Goal: Task Accomplishment & Management: Use online tool/utility

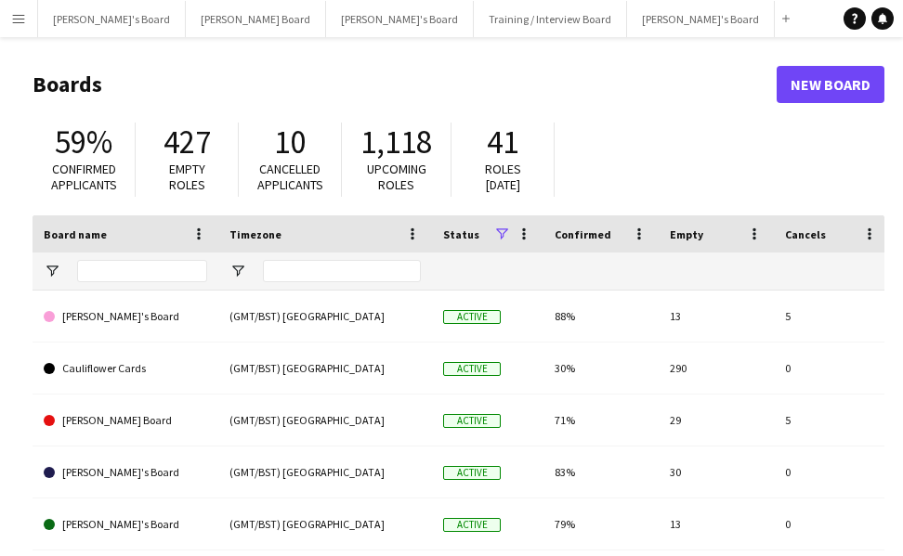
click at [17, 19] on app-icon "Menu" at bounding box center [18, 18] width 15 height 15
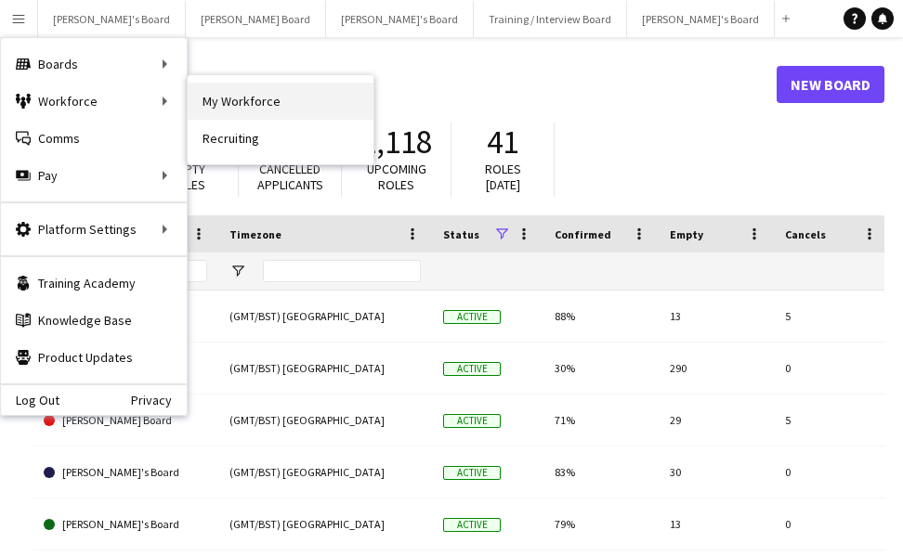
click at [240, 97] on link "My Workforce" at bounding box center [281, 101] width 186 height 37
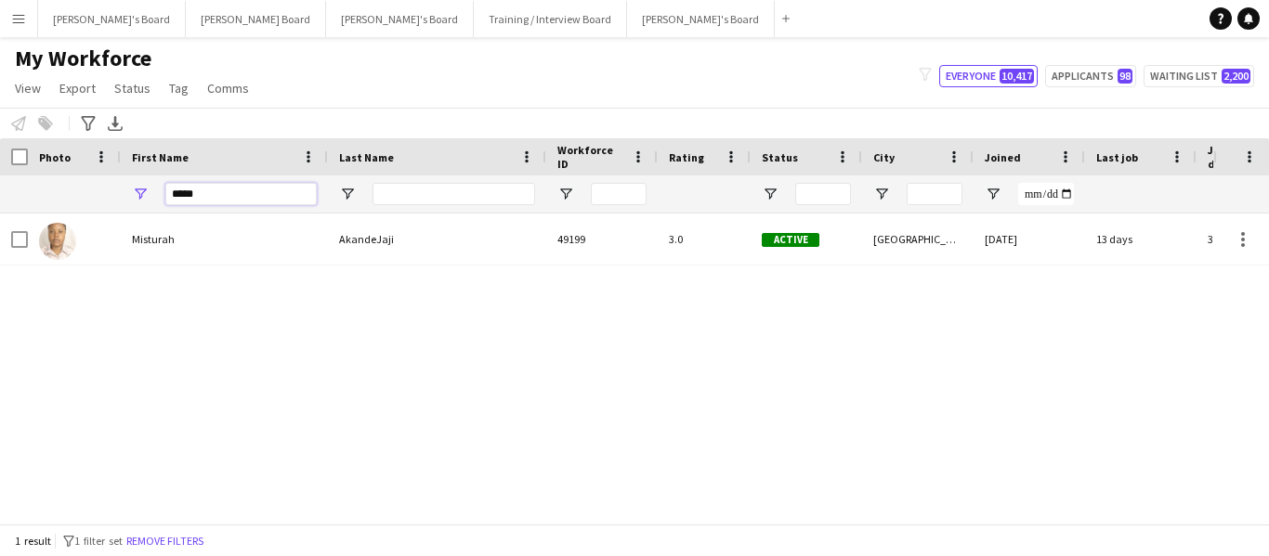
drag, startPoint x: 220, startPoint y: 192, endPoint x: 115, endPoint y: 193, distance: 105.0
click at [115, 193] on div "*****" at bounding box center [1113, 194] width 2226 height 37
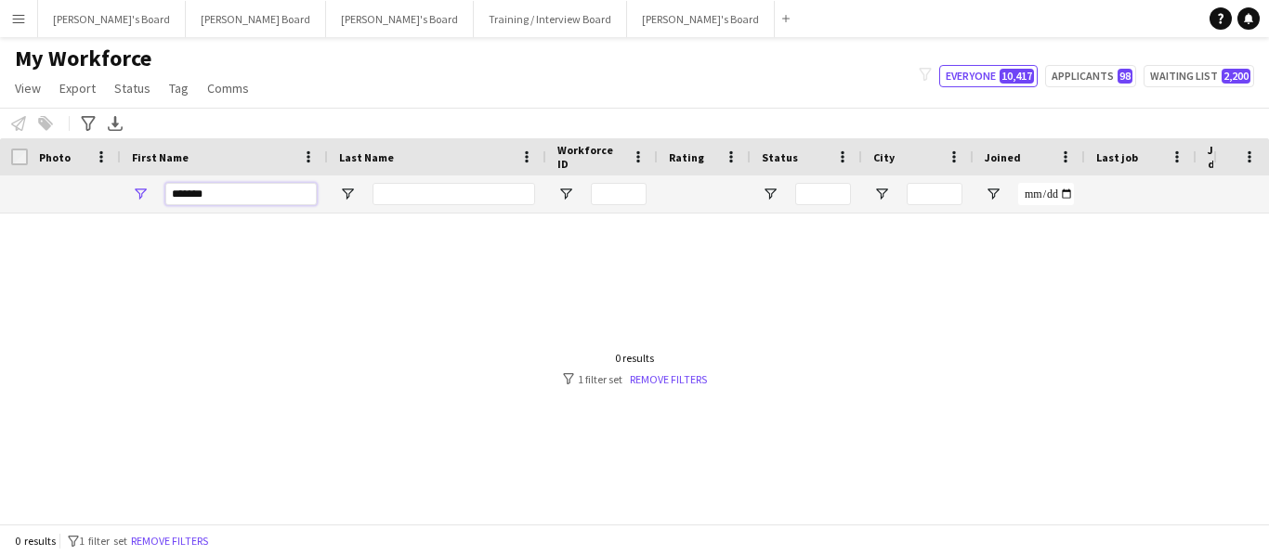
type input "*******"
click at [437, 193] on input "Last Name Filter Input" at bounding box center [454, 194] width 163 height 22
type input "*****"
drag, startPoint x: 212, startPoint y: 190, endPoint x: 154, endPoint y: 176, distance: 59.5
click at [135, 183] on div "*******" at bounding box center [224, 194] width 207 height 37
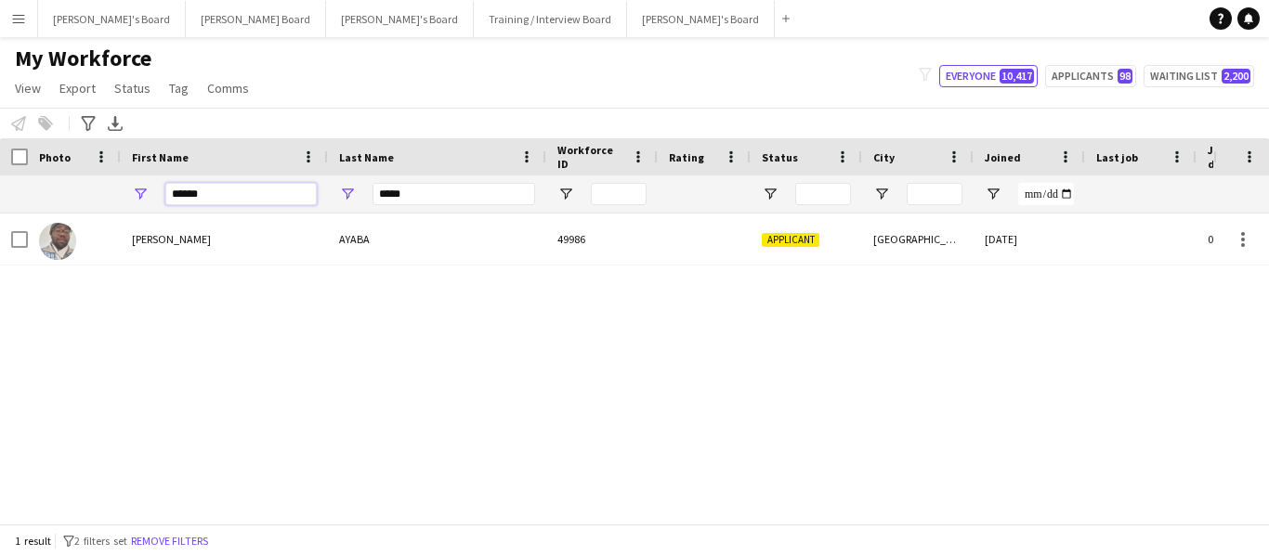
type input "******"
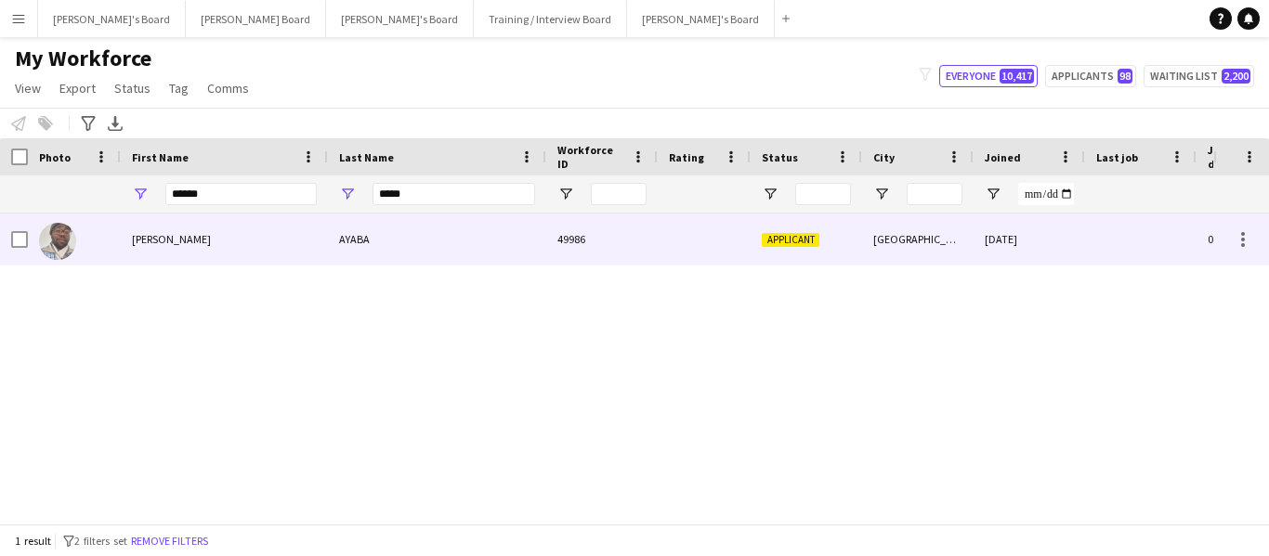
click at [175, 229] on div "[PERSON_NAME]" at bounding box center [224, 239] width 207 height 51
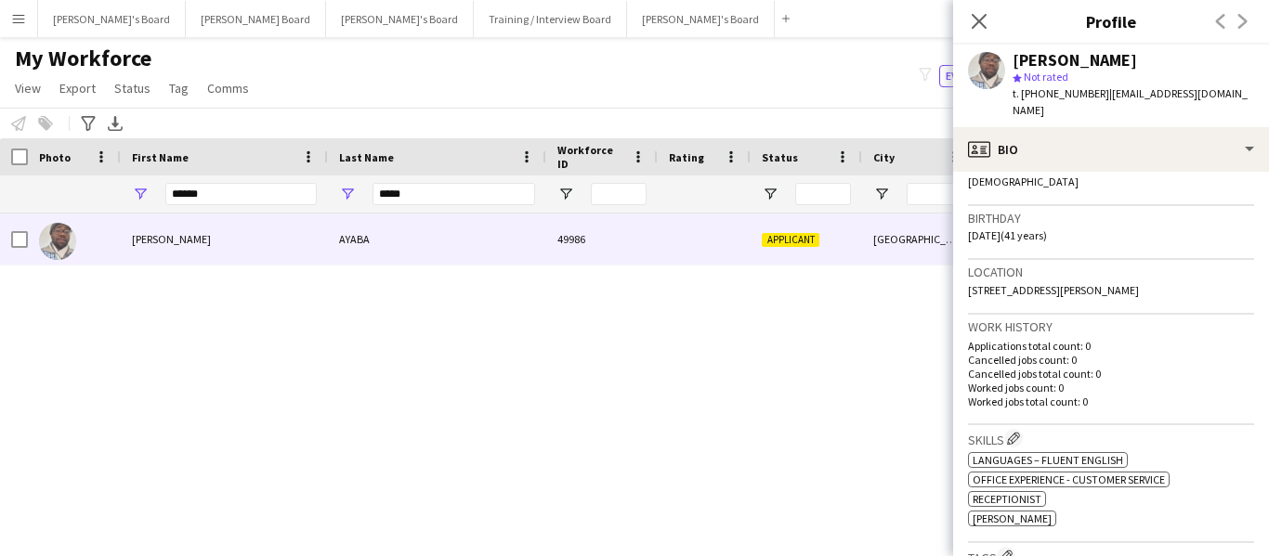
scroll to position [186, 0]
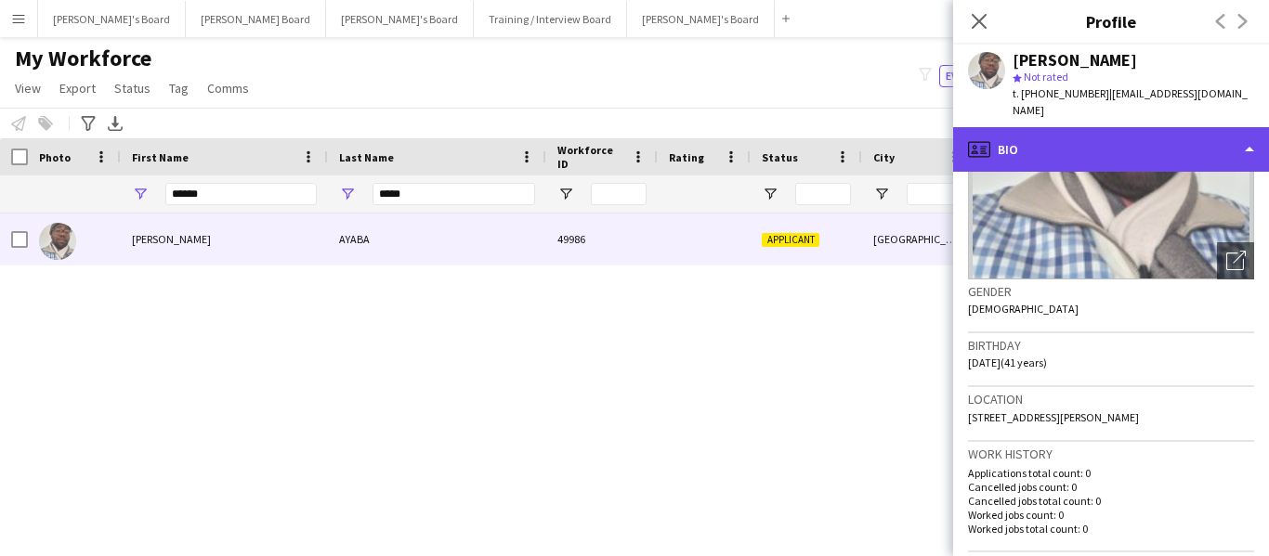
click at [916, 127] on div "profile Bio" at bounding box center [1111, 149] width 316 height 45
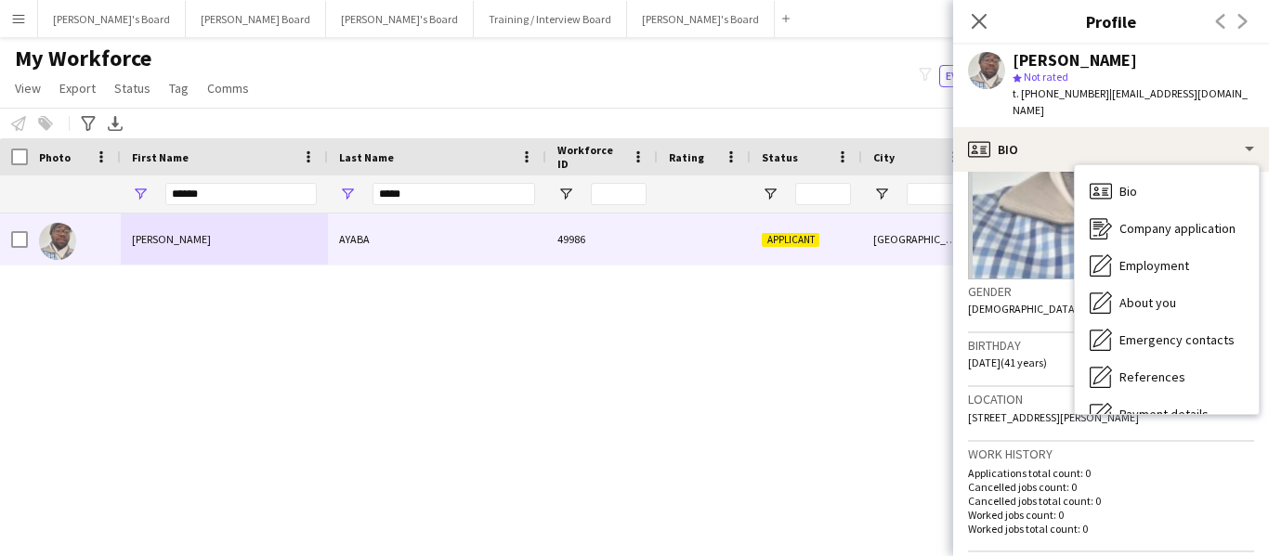
click at [916, 466] on p "Applications total count: 0" at bounding box center [1111, 473] width 286 height 14
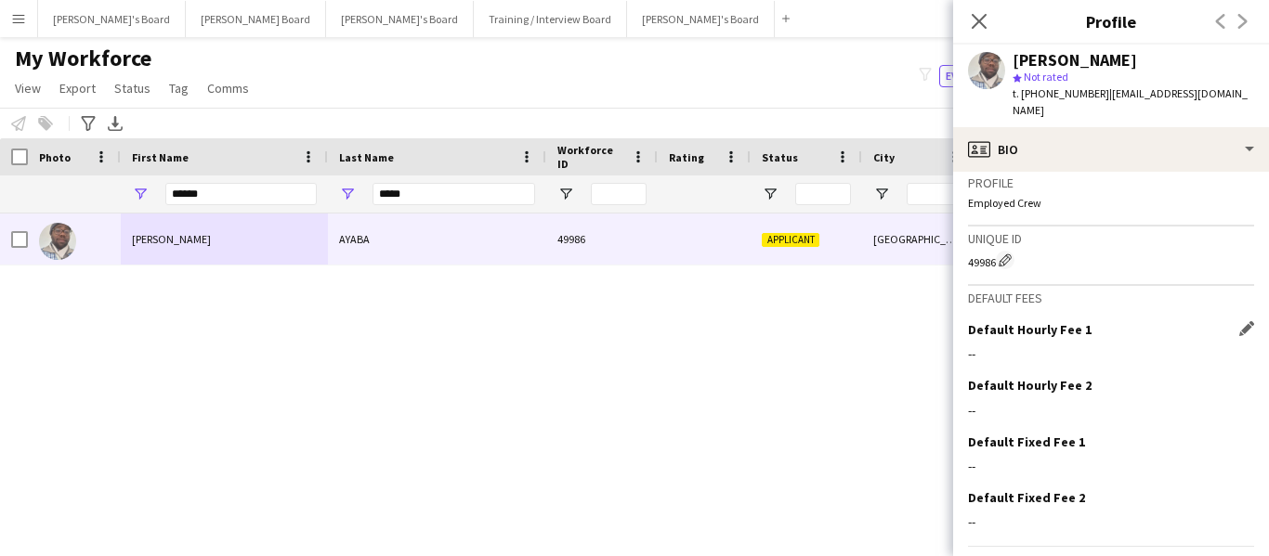
scroll to position [783, 0]
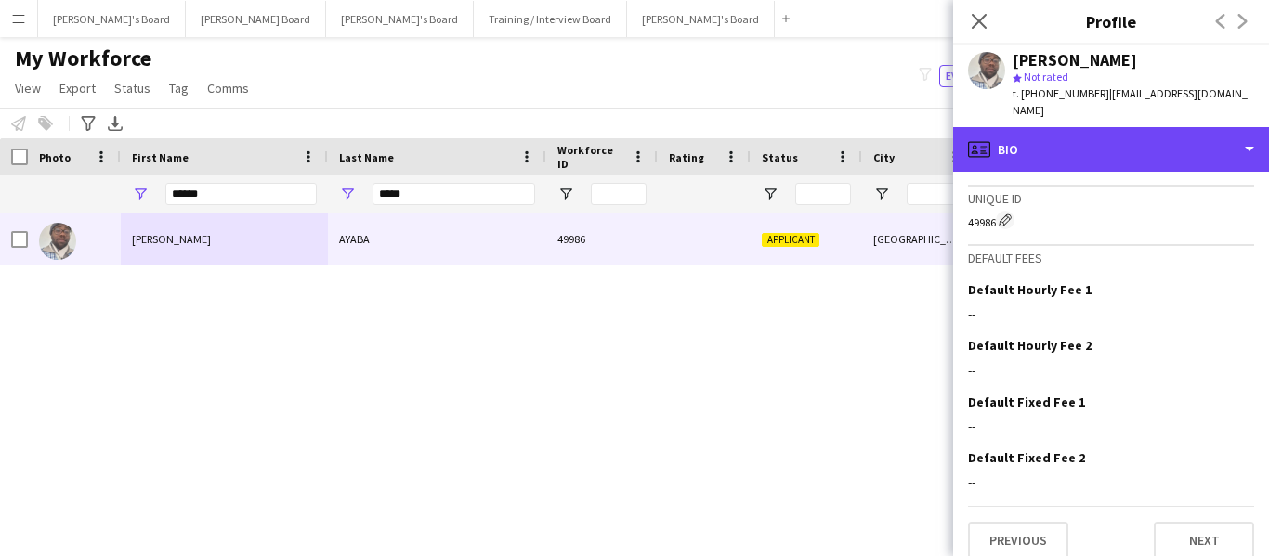
drag, startPoint x: 1107, startPoint y: 127, endPoint x: 1158, endPoint y: 182, distance: 74.9
click at [916, 129] on div "profile Bio" at bounding box center [1111, 149] width 316 height 45
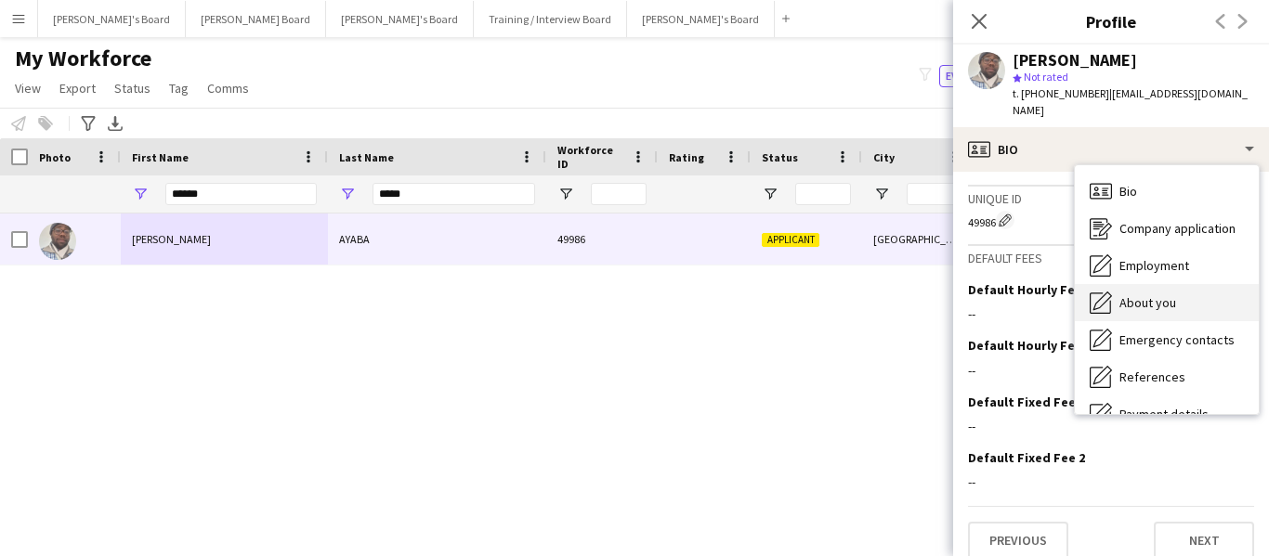
click at [916, 285] on div "About you About you" at bounding box center [1167, 302] width 184 height 37
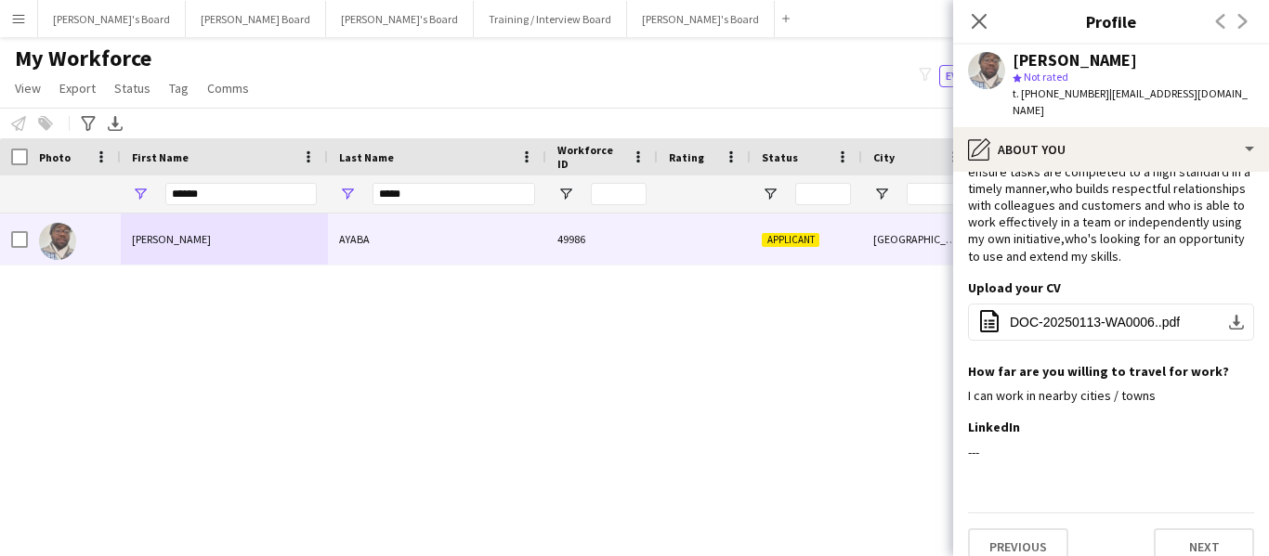
scroll to position [138, 0]
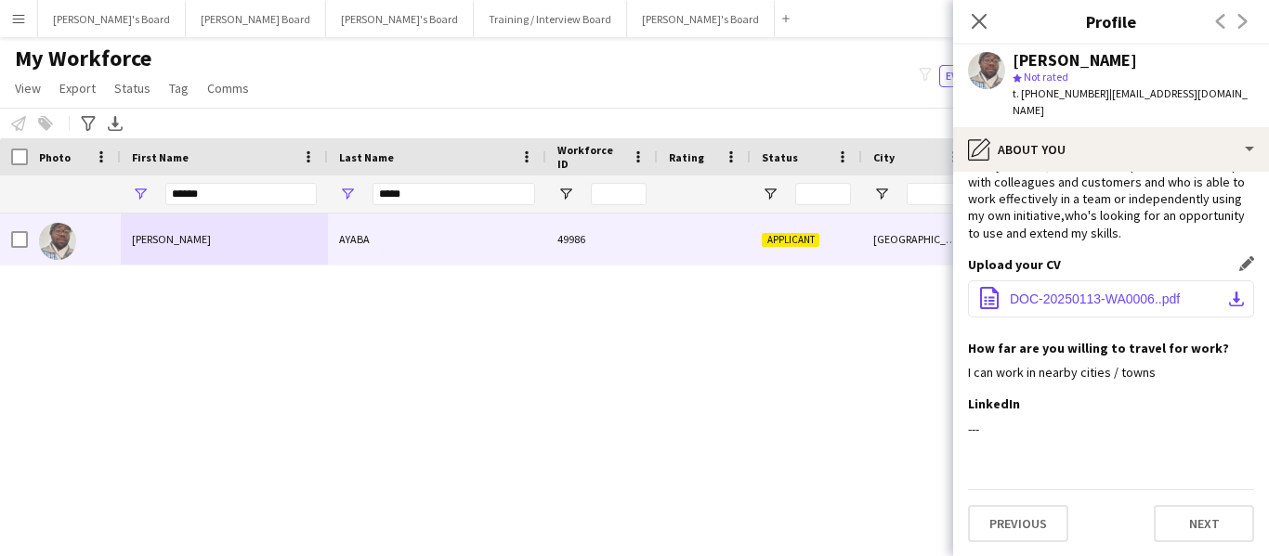
click at [916, 302] on span "DOC-20250113-WA0006..pdf" at bounding box center [1095, 299] width 170 height 15
click at [916, 303] on span "DOC-20250113-WA0006..pdf" at bounding box center [1095, 299] width 170 height 15
click at [916, 298] on span "DOC-20250113-WA0006..pdf" at bounding box center [1095, 299] width 170 height 15
click at [916, 301] on app-icon "download-bottom" at bounding box center [1236, 299] width 15 height 15
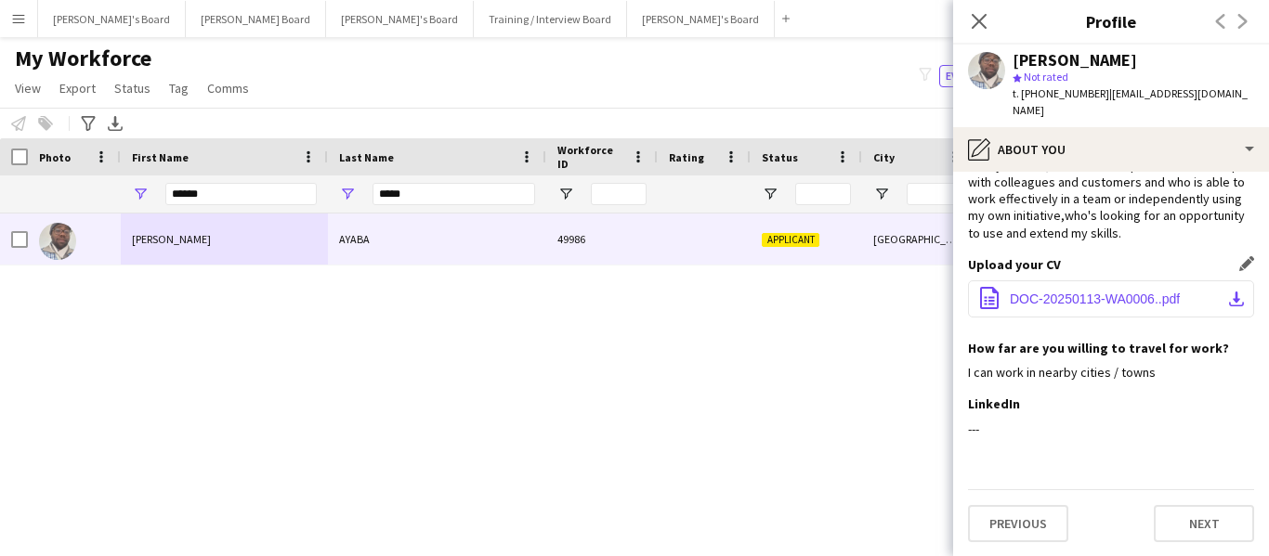
click at [916, 301] on app-icon "download-bottom" at bounding box center [1236, 299] width 15 height 15
click at [916, 302] on span "DOC-20250113-WA0006..pdf" at bounding box center [1095, 299] width 170 height 15
click at [916, 300] on app-icon "download-bottom" at bounding box center [1236, 299] width 15 height 15
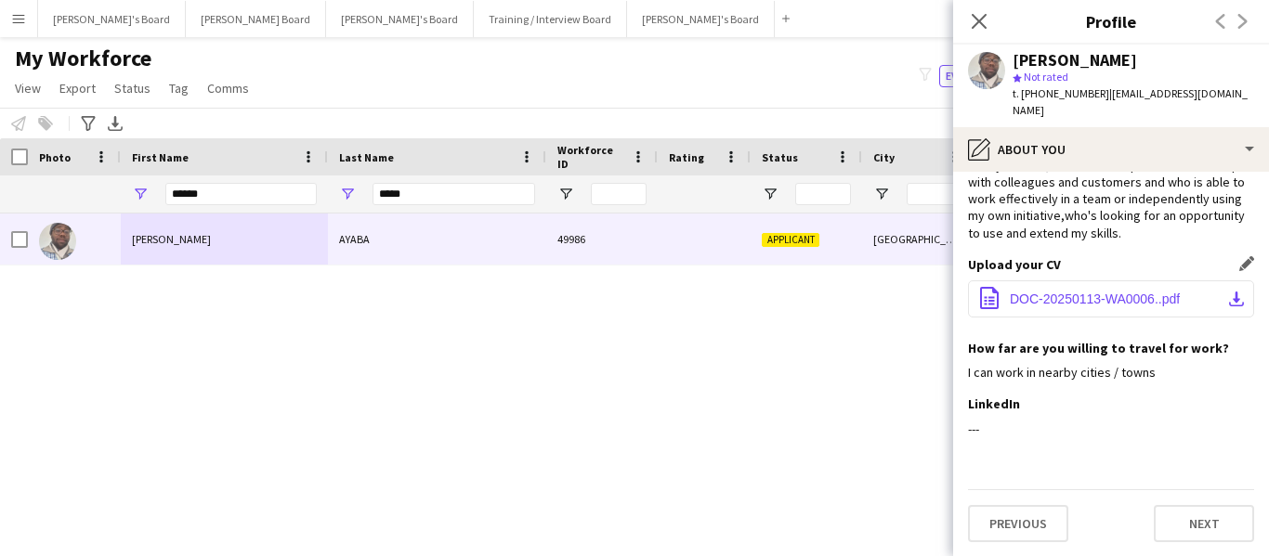
click at [916, 300] on app-icon "office-file-sheet" at bounding box center [989, 299] width 22 height 25
click at [916, 296] on span "DOC-20250113-WA0006..pdf" at bounding box center [1095, 299] width 170 height 15
click at [916, 306] on span "DOC-20250113-WA0006..pdf" at bounding box center [1095, 299] width 170 height 15
click at [916, 298] on app-icon "office-file-sheet" at bounding box center [989, 299] width 22 height 25
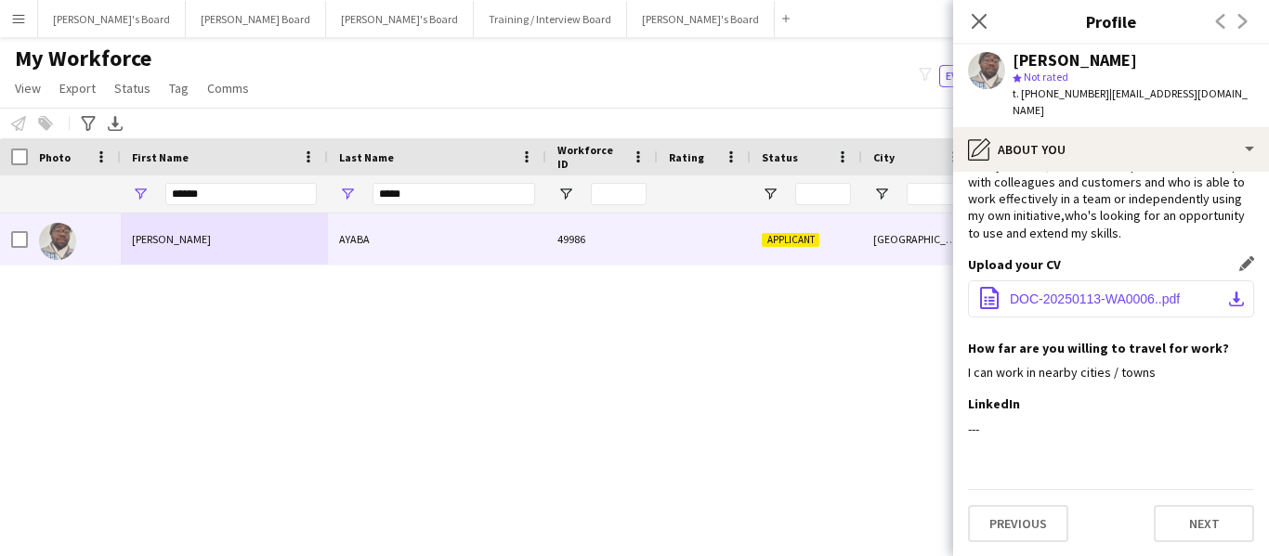
click at [916, 298] on app-icon "office-file-sheet" at bounding box center [989, 299] width 22 height 25
click at [916, 14] on icon at bounding box center [979, 21] width 18 height 18
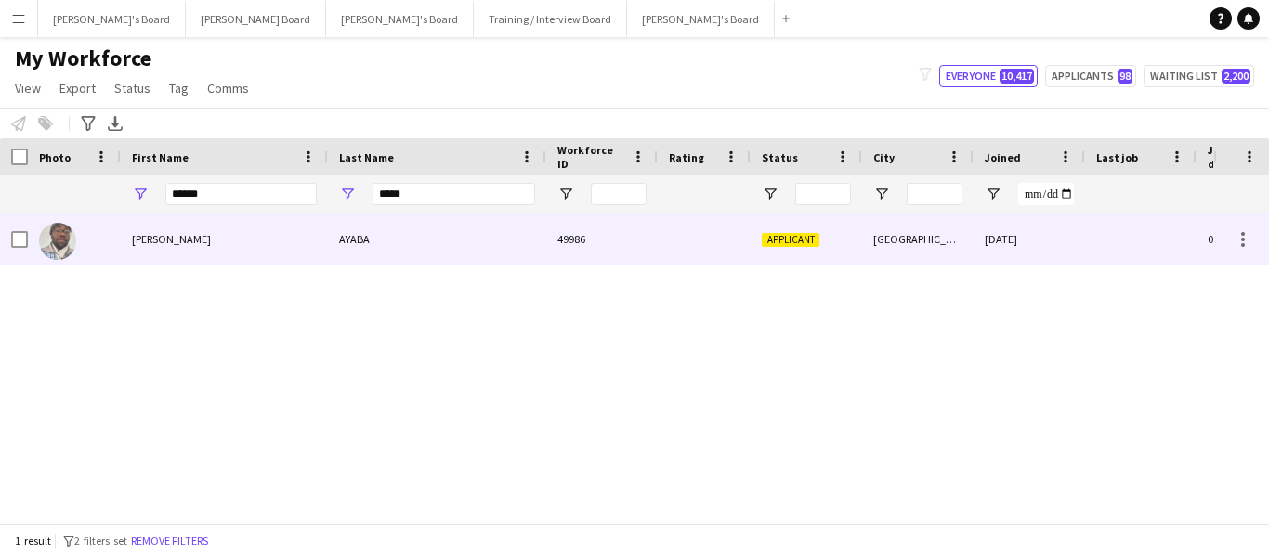
click at [233, 241] on div "[PERSON_NAME]" at bounding box center [224, 239] width 207 height 51
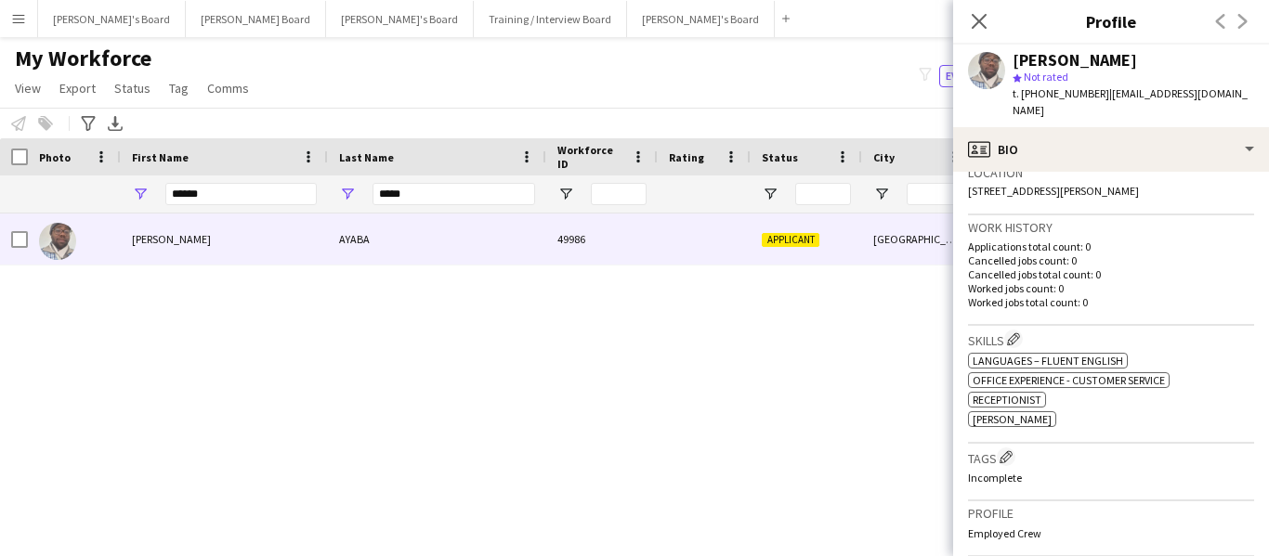
scroll to position [412, 0]
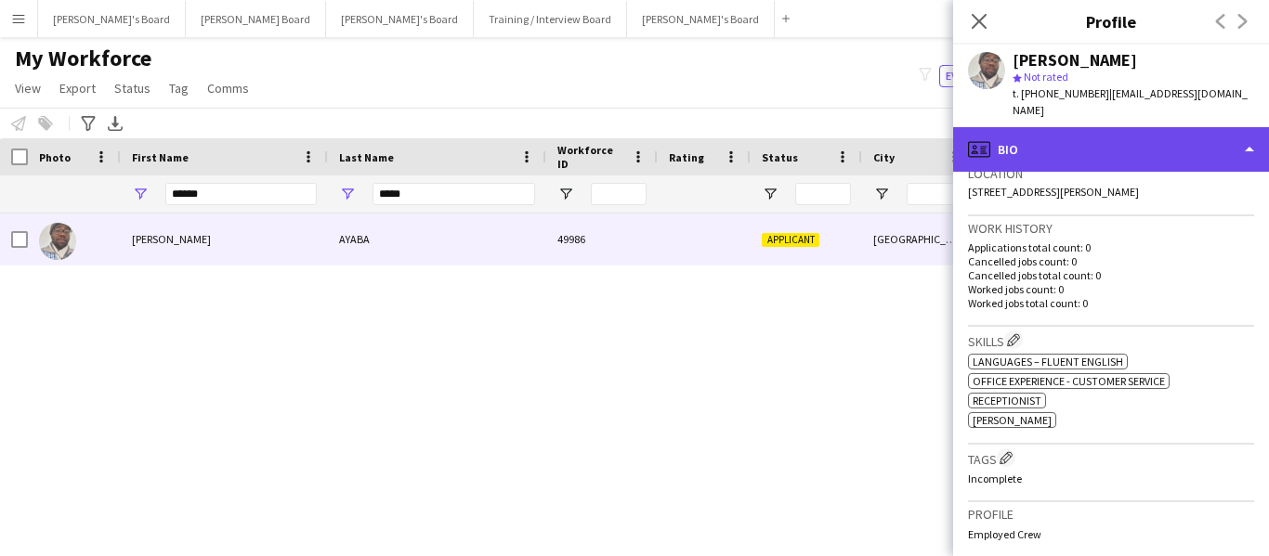
click at [916, 130] on div "profile Bio" at bounding box center [1111, 149] width 316 height 45
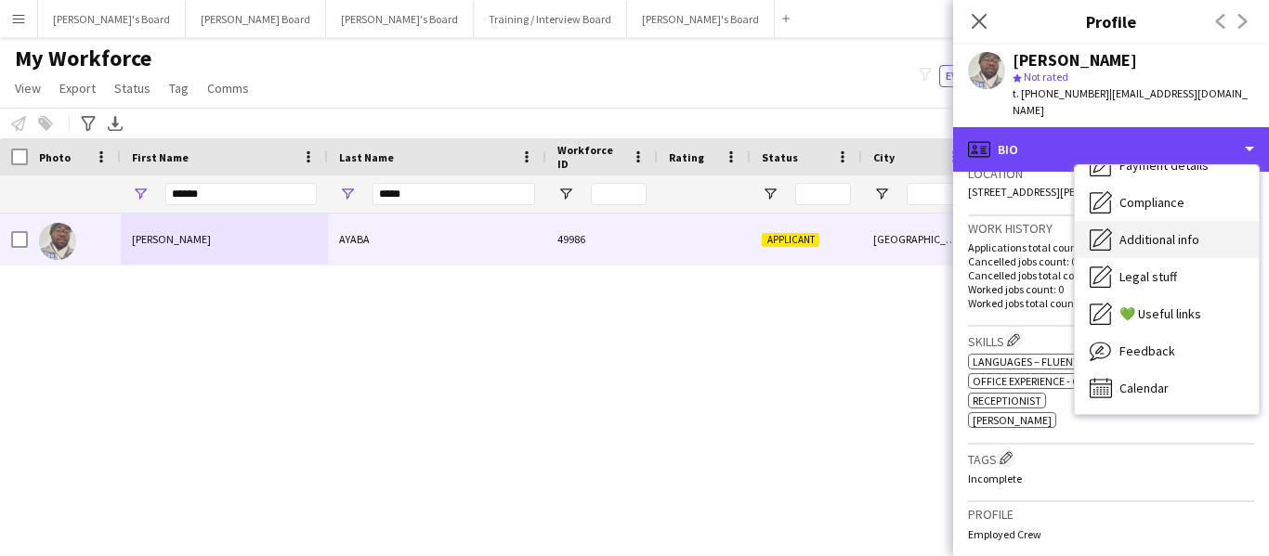
scroll to position [63, 0]
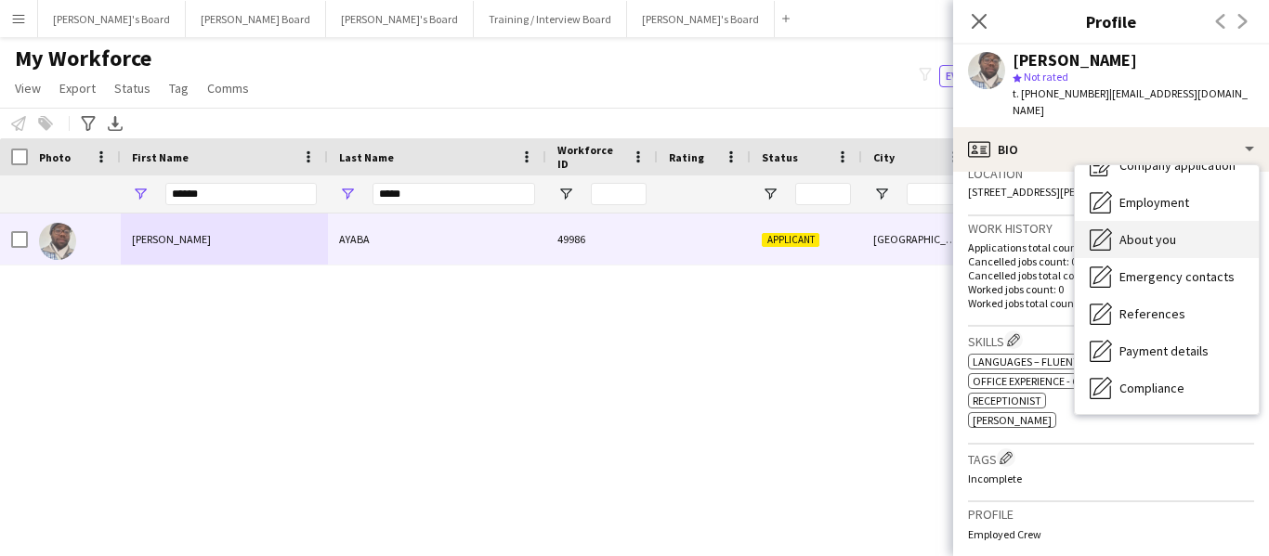
click at [916, 231] on span "About you" at bounding box center [1147, 239] width 57 height 17
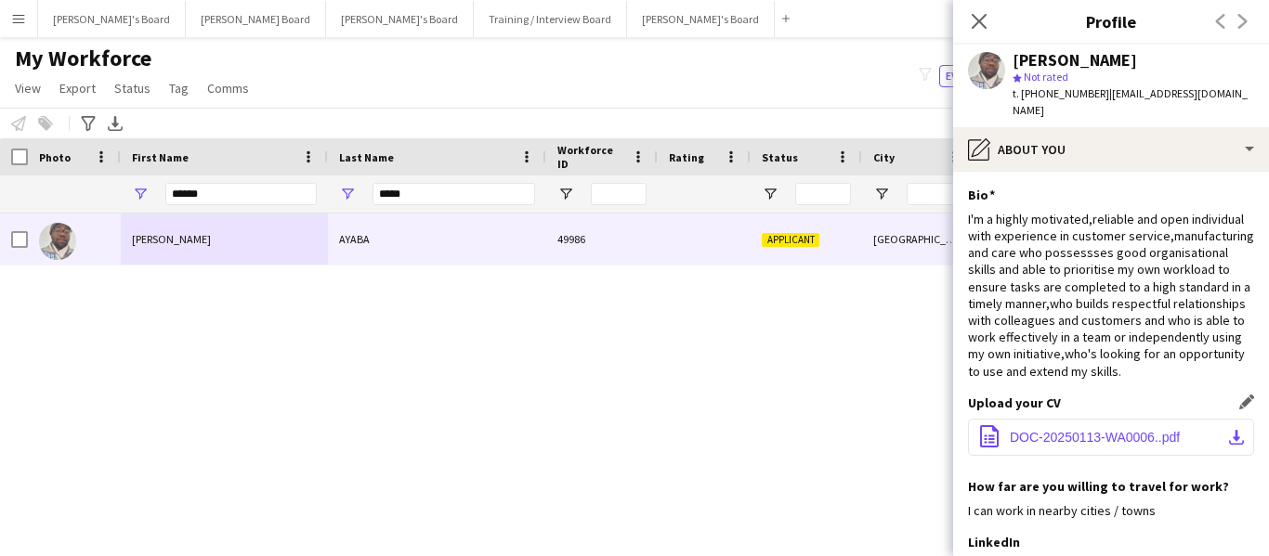
click at [916, 438] on span "DOC-20250113-WA0006..pdf" at bounding box center [1095, 437] width 170 height 15
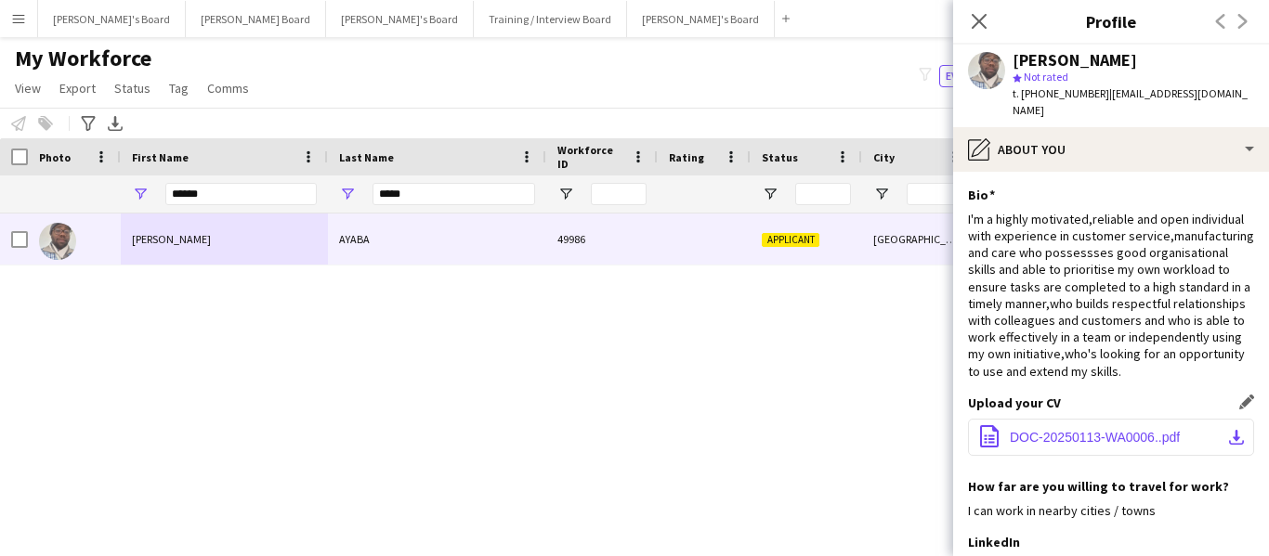
click at [916, 435] on app-icon "download-bottom" at bounding box center [1236, 437] width 15 height 15
click at [916, 438] on app-icon "download-bottom" at bounding box center [1236, 437] width 15 height 15
click at [916, 439] on app-icon "download-bottom" at bounding box center [1236, 437] width 15 height 15
click at [916, 429] on app-icon "office-file-sheet" at bounding box center [989, 437] width 22 height 25
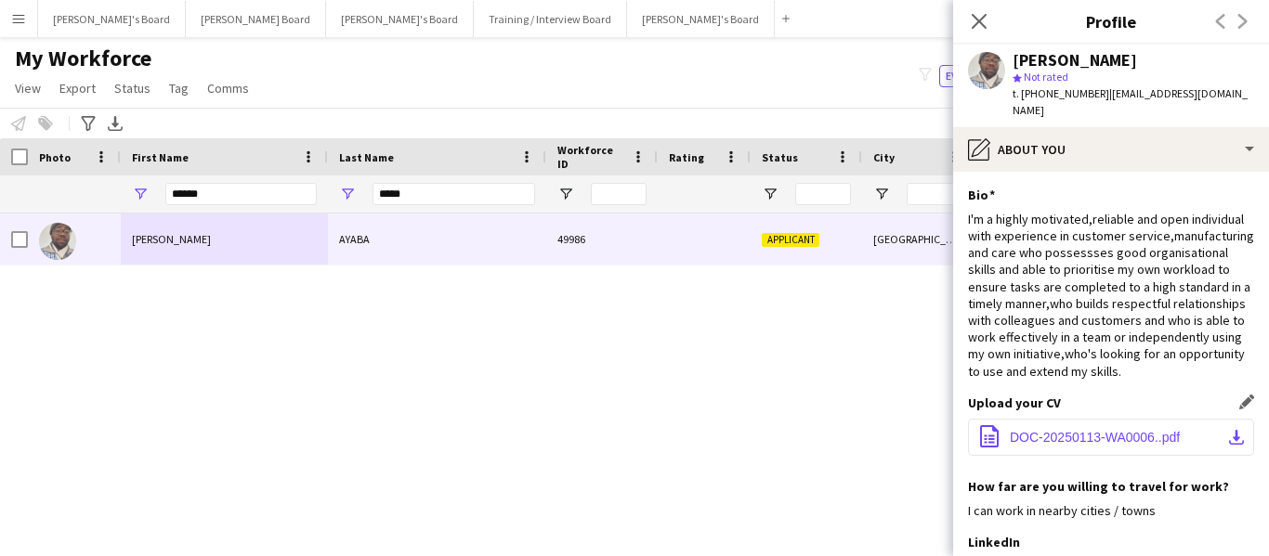
click at [916, 430] on span "DOC-20250113-WA0006..pdf" at bounding box center [1095, 437] width 170 height 15
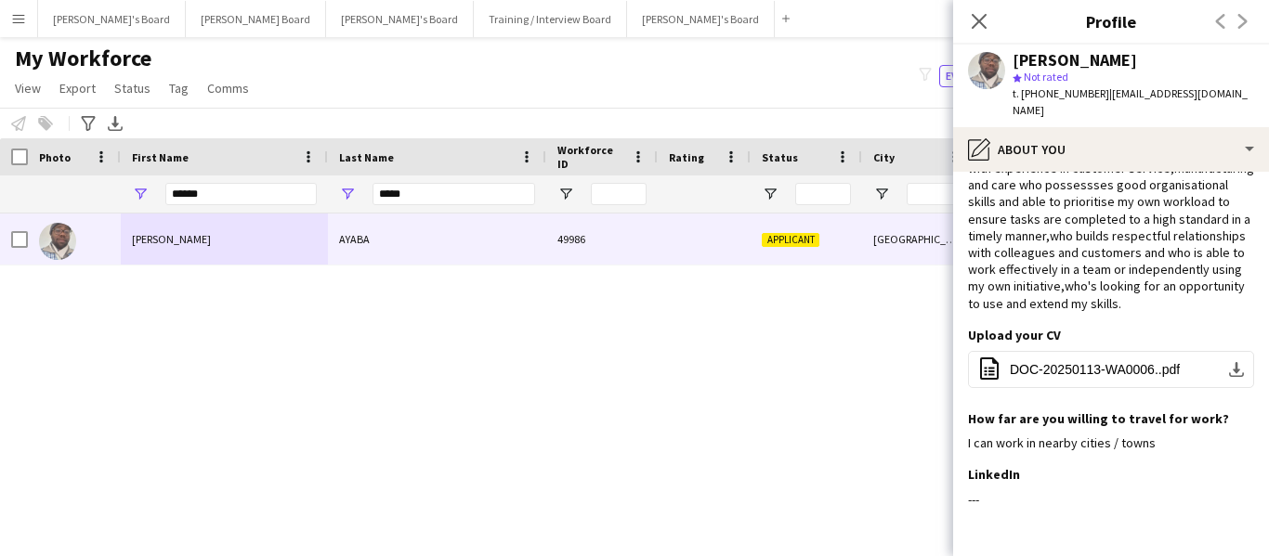
scroll to position [138, 0]
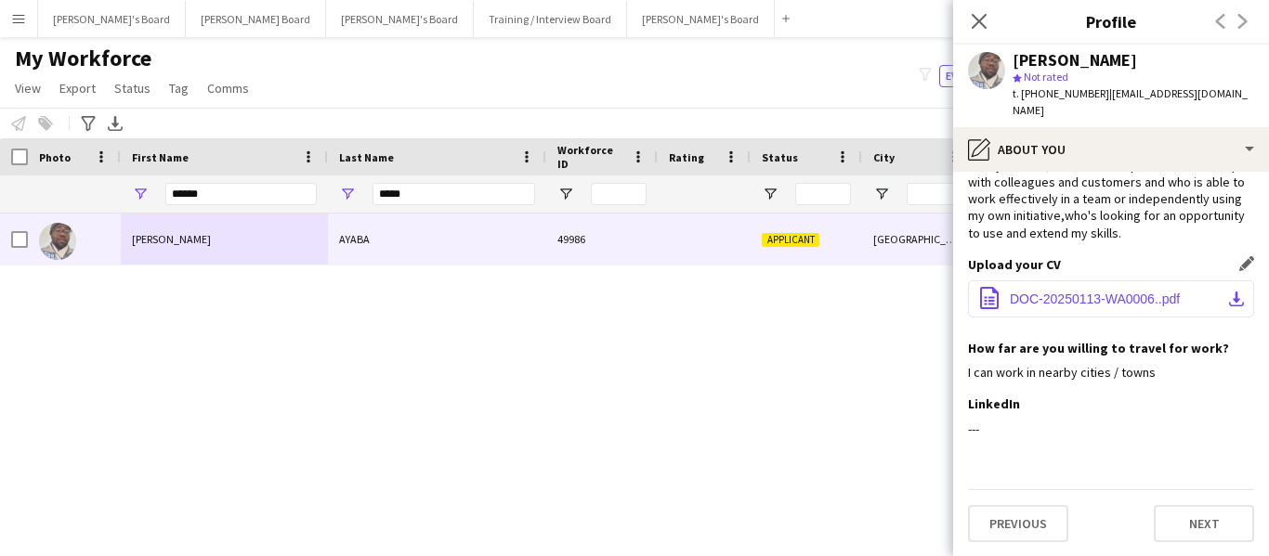
click at [916, 299] on app-icon "download-bottom" at bounding box center [1236, 299] width 15 height 15
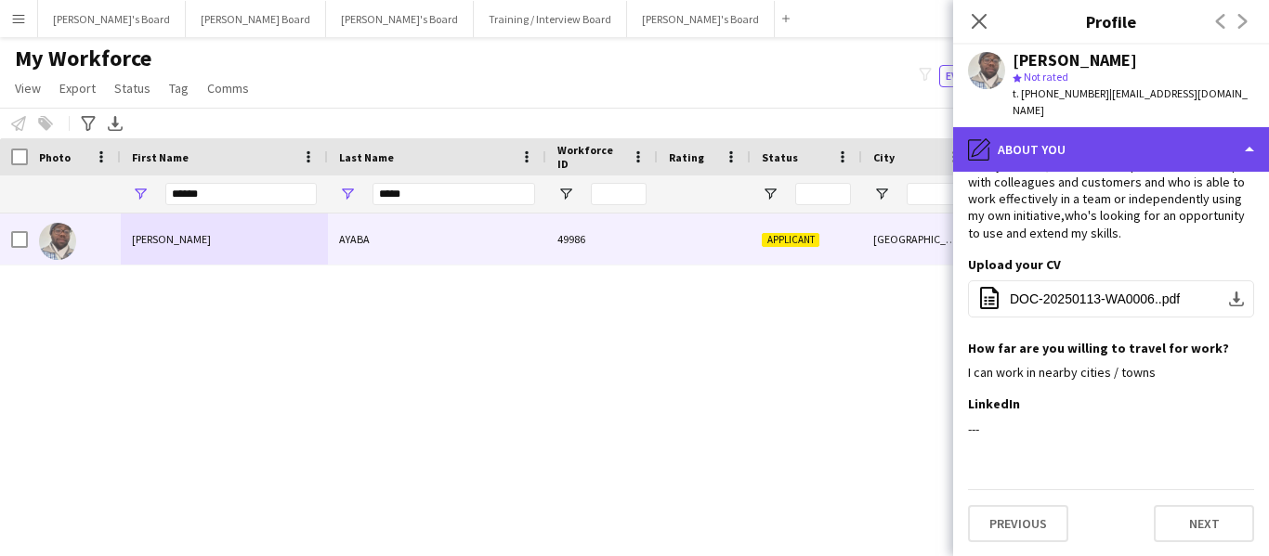
click at [916, 127] on div "pencil4 About you" at bounding box center [1111, 149] width 316 height 45
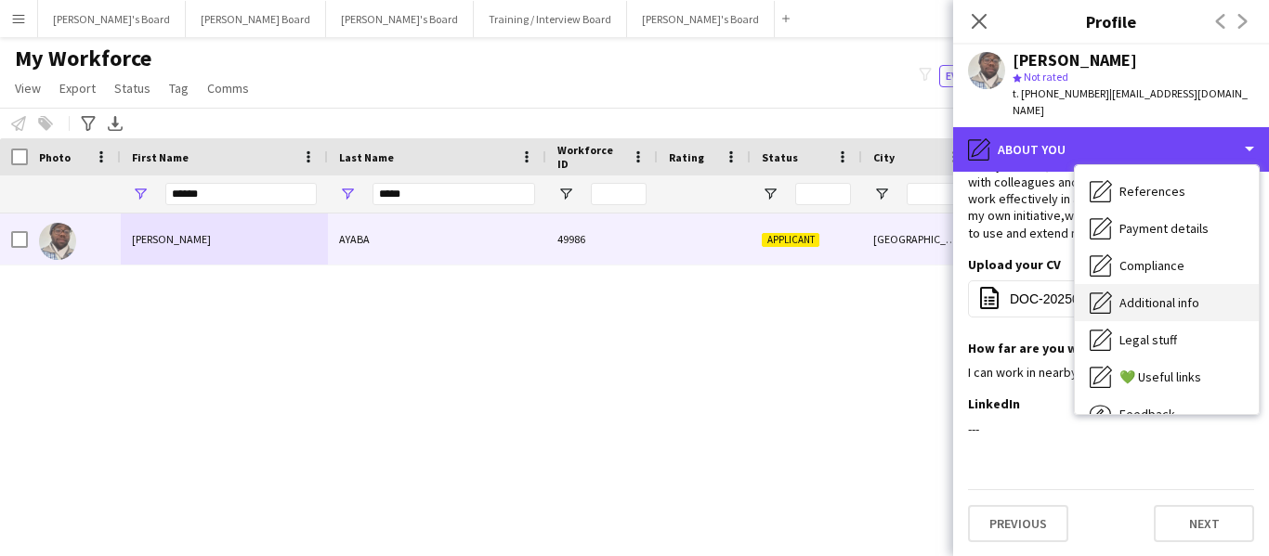
scroll to position [249, 0]
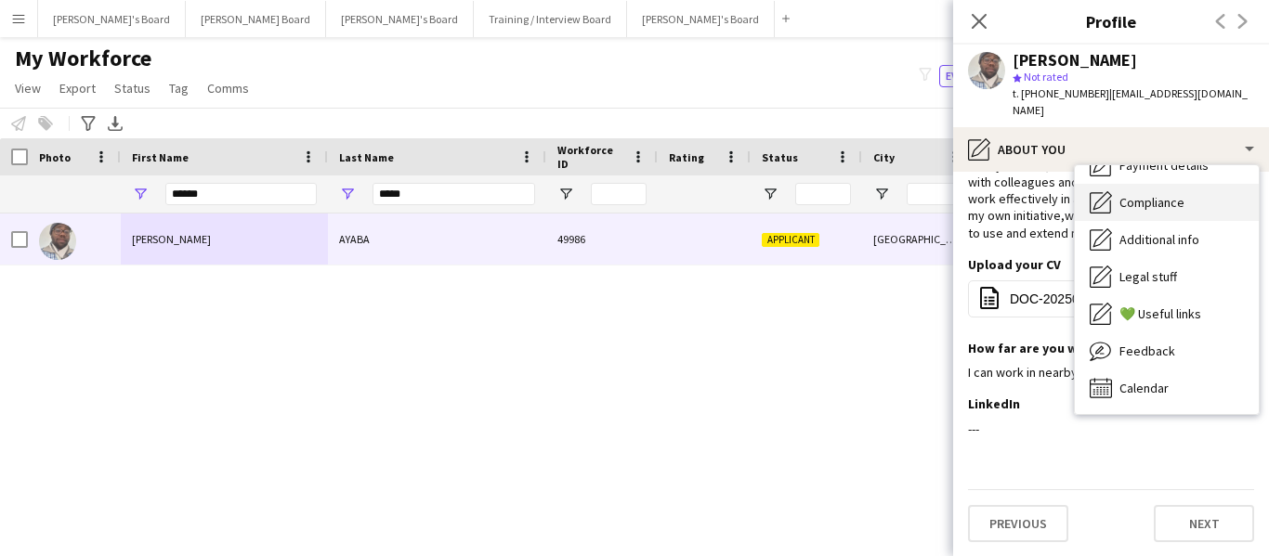
click at [916, 194] on span "Compliance" at bounding box center [1151, 202] width 65 height 17
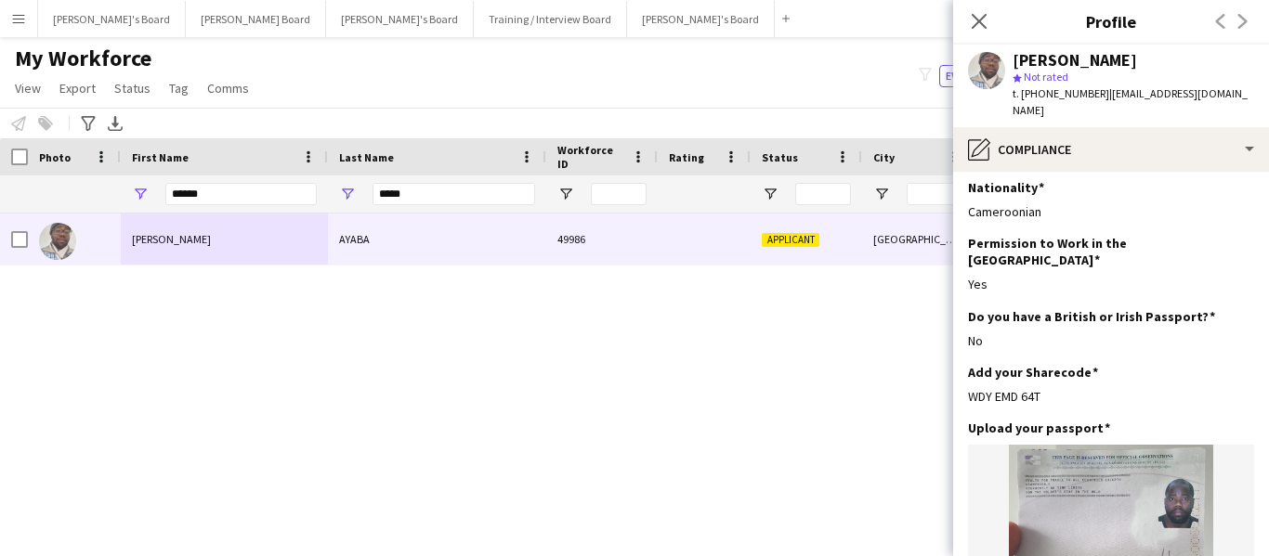
scroll to position [0, 0]
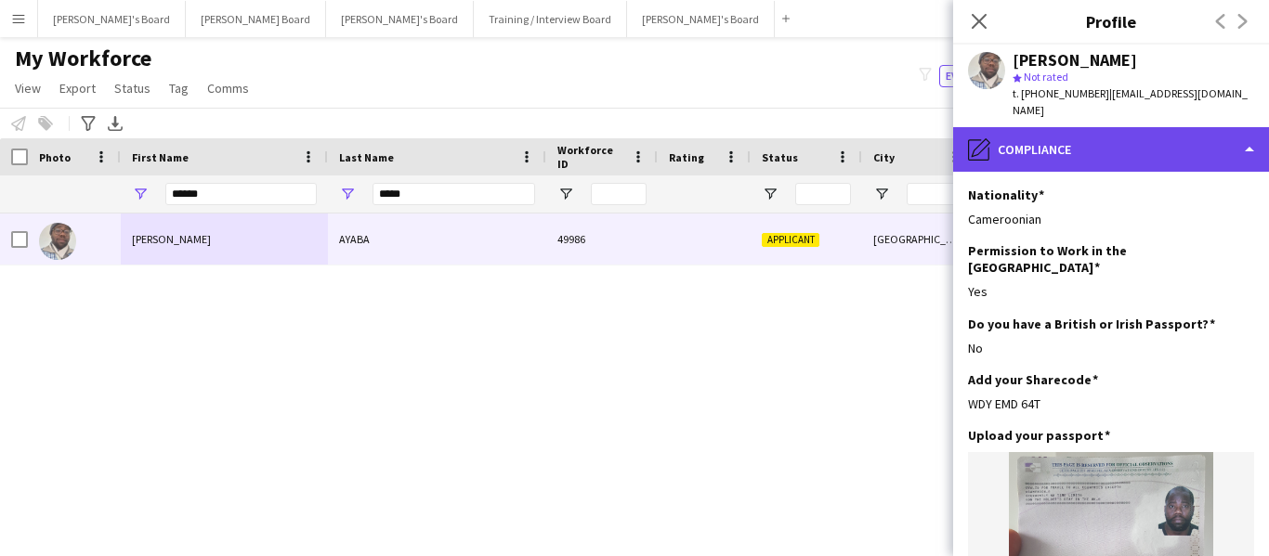
click at [916, 127] on div "pencil4 Compliance" at bounding box center [1111, 149] width 316 height 45
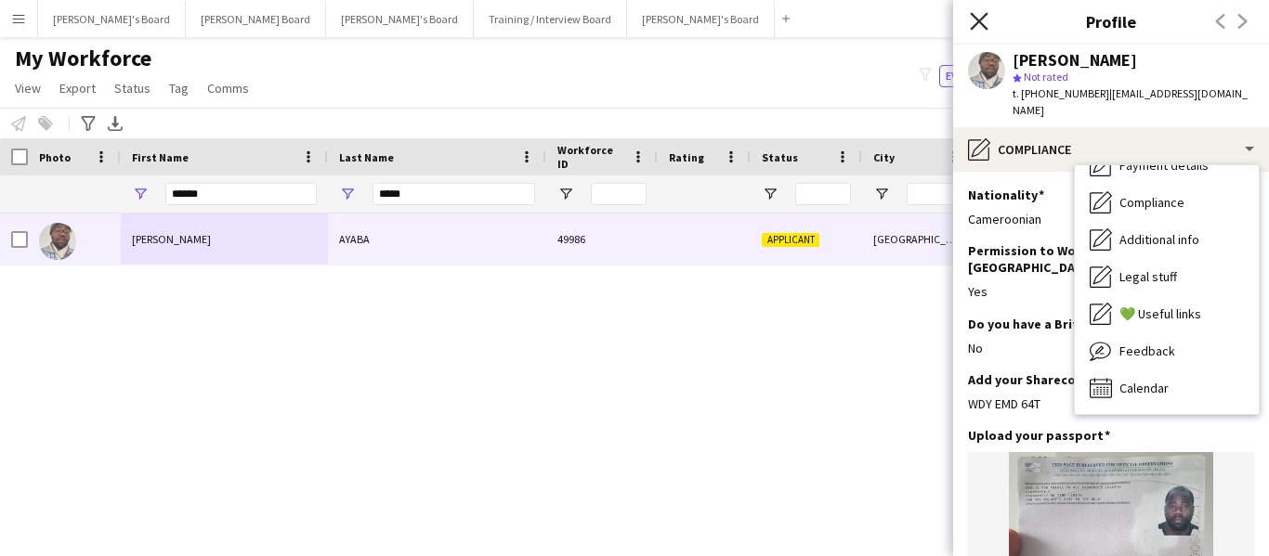
click at [916, 23] on icon at bounding box center [979, 21] width 18 height 18
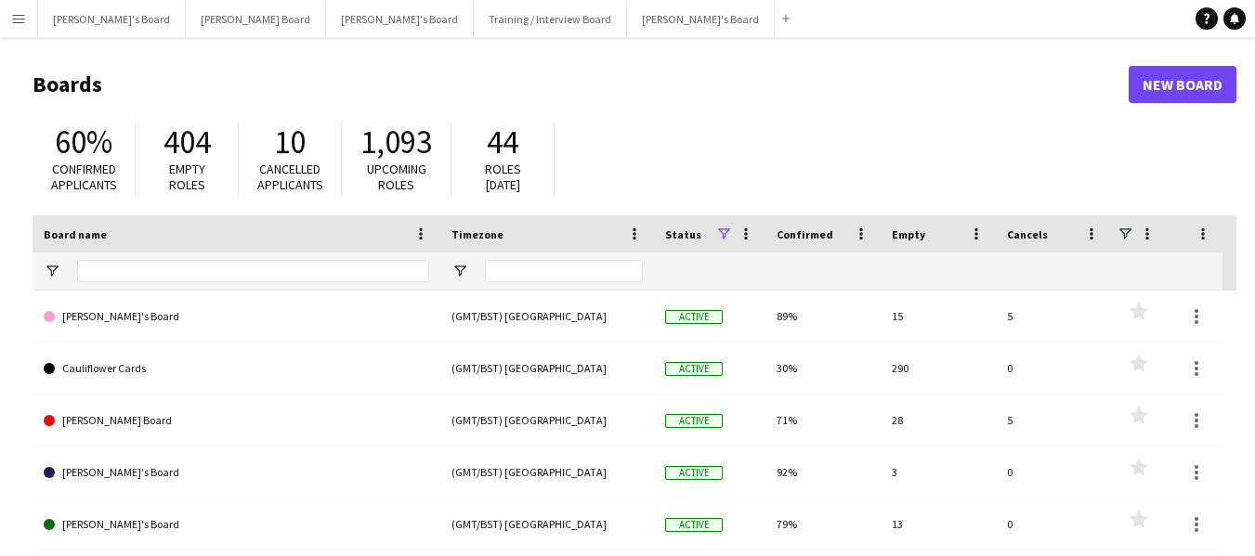
click at [21, 16] on app-icon "Menu" at bounding box center [18, 18] width 15 height 15
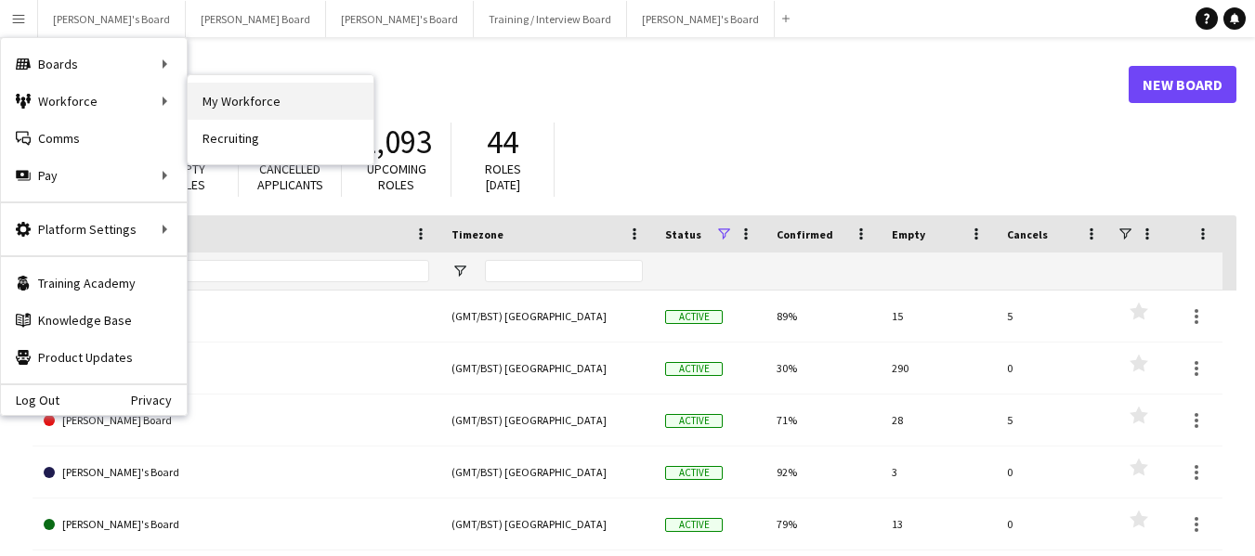
click at [235, 108] on link "My Workforce" at bounding box center [281, 101] width 186 height 37
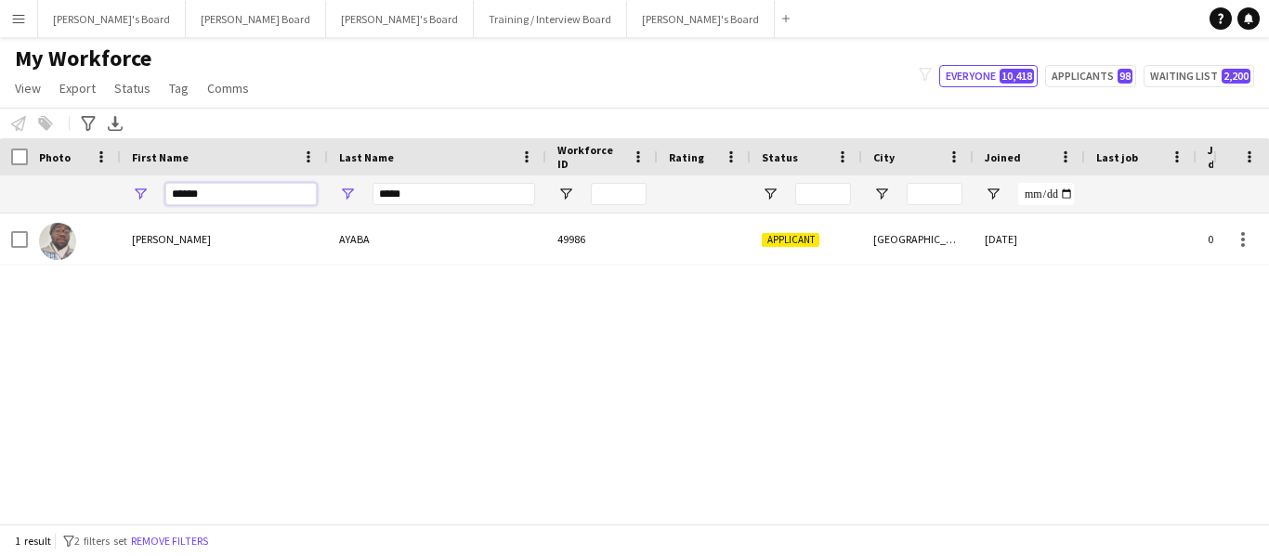
drag, startPoint x: 230, startPoint y: 191, endPoint x: 51, endPoint y: 161, distance: 181.9
click at [58, 171] on div "Workforce Details Photo First Name" at bounding box center [1113, 175] width 2226 height 75
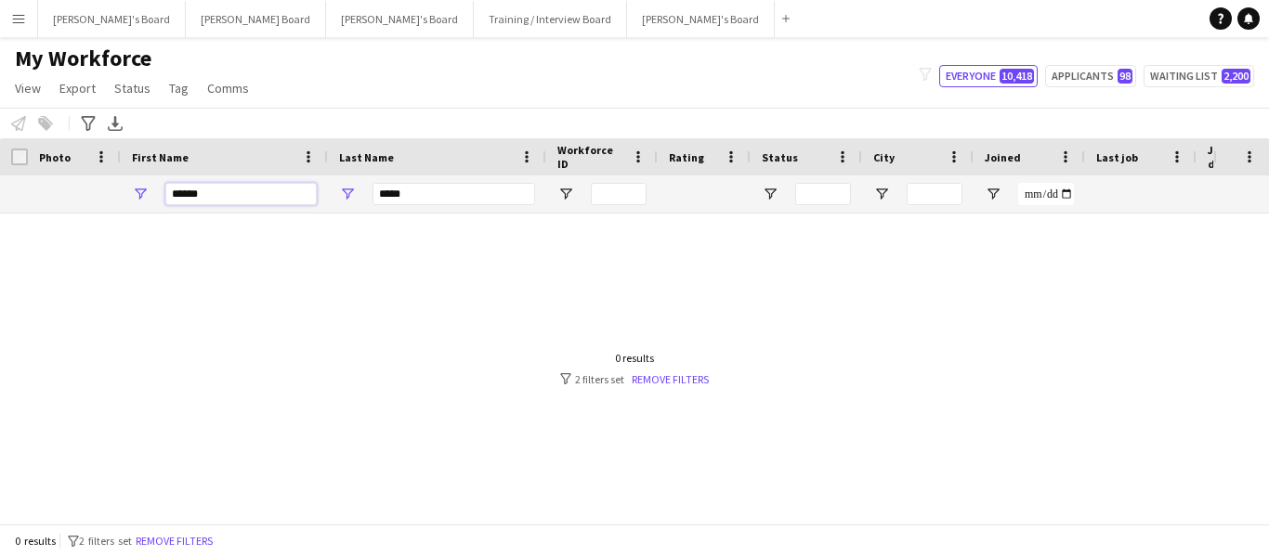
type input "******"
drag, startPoint x: 414, startPoint y: 194, endPoint x: 334, endPoint y: 190, distance: 80.0
click at [334, 190] on div "*****" at bounding box center [437, 194] width 218 height 37
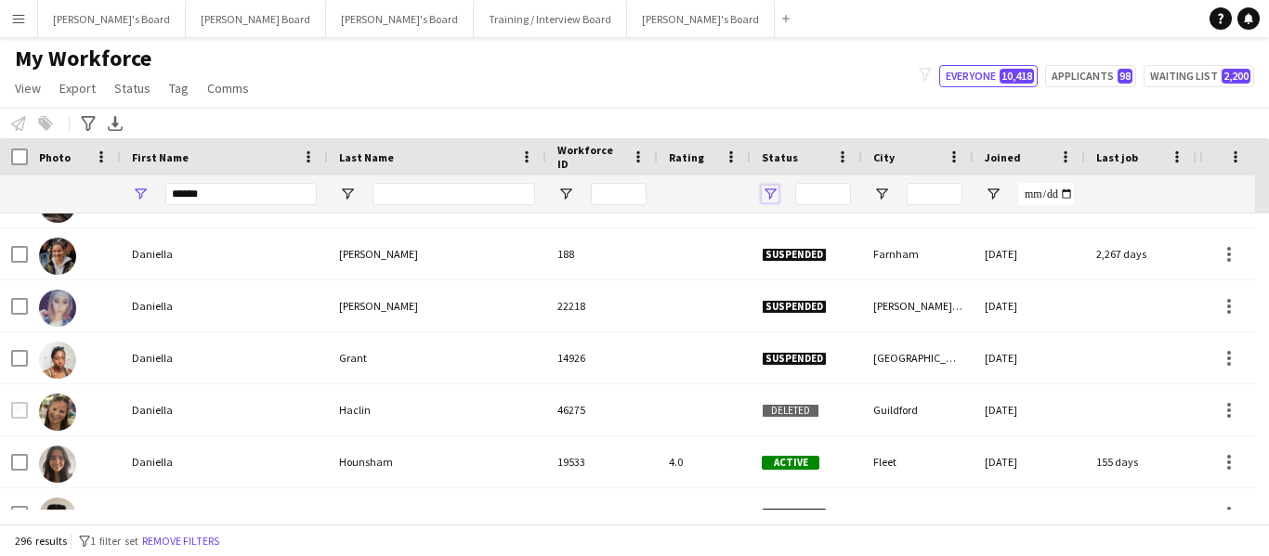
click at [772, 192] on span "Open Filter Menu" at bounding box center [770, 194] width 17 height 17
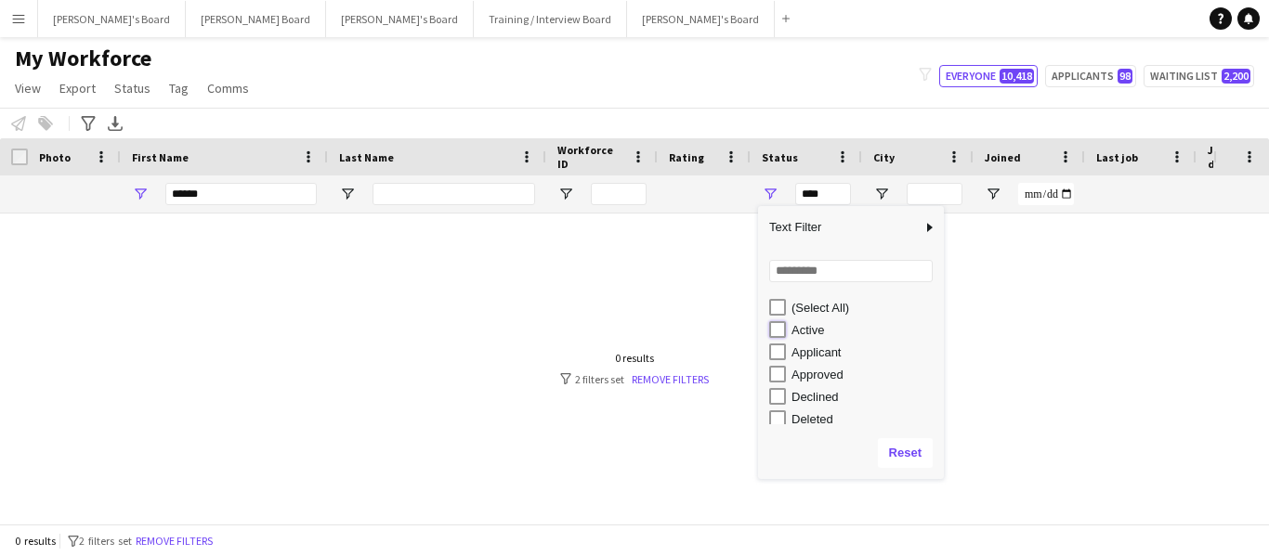
type input "**********"
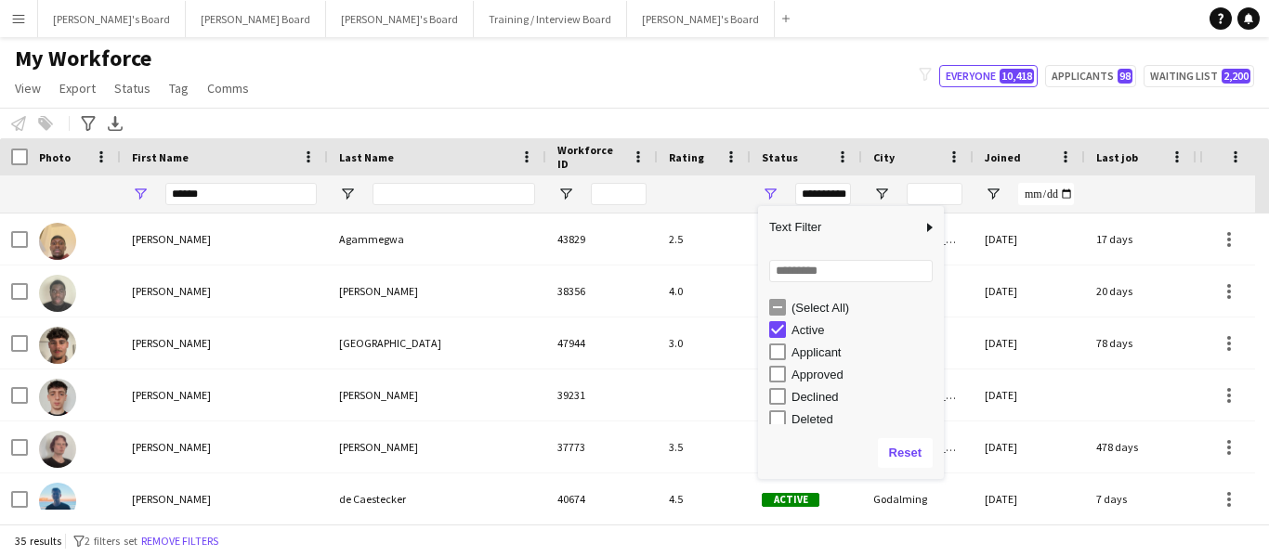
click at [289, 109] on div "Notify workforce Add to tag Select at least one crew to tag him or her. Advance…" at bounding box center [634, 123] width 1269 height 31
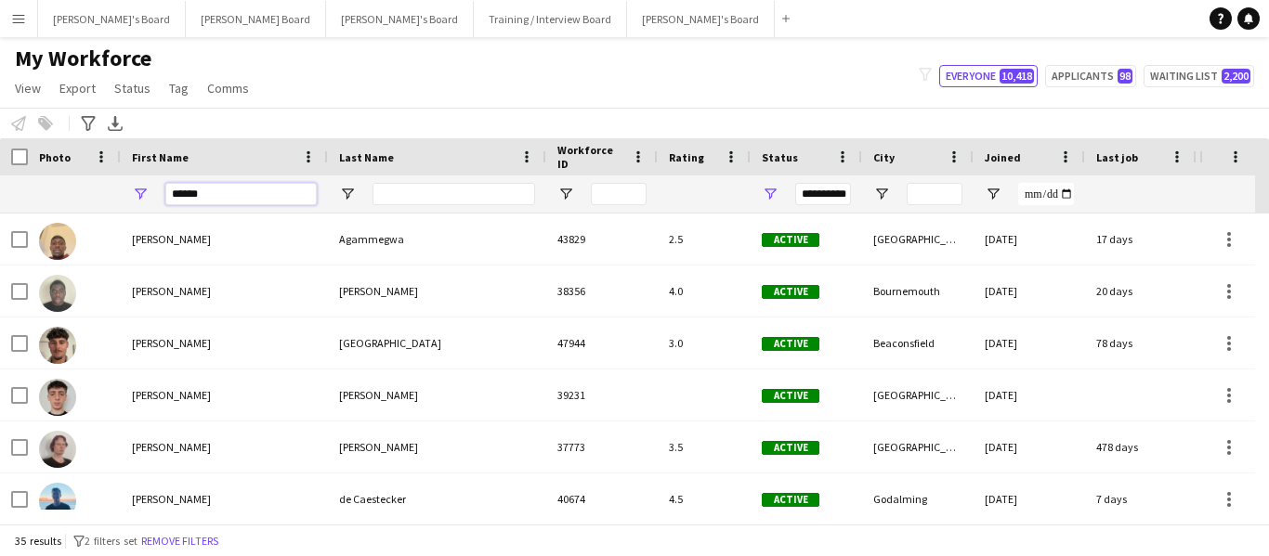
click at [243, 192] on input "******" at bounding box center [240, 194] width 151 height 22
type input "******"
click at [429, 196] on input "Last Name Filter Input" at bounding box center [454, 194] width 163 height 22
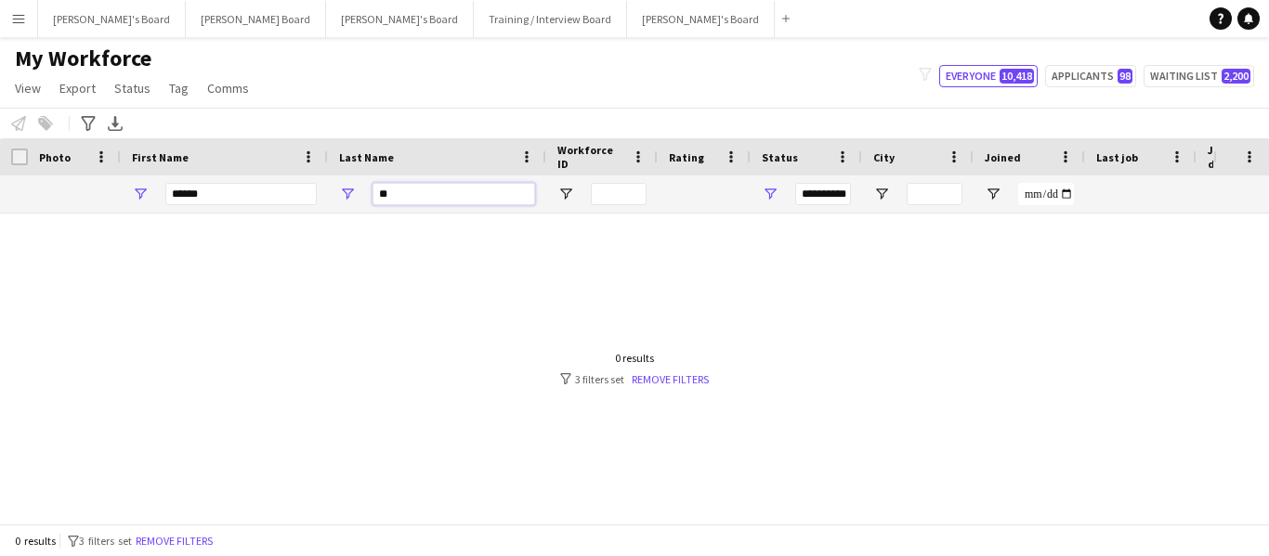
type input "*"
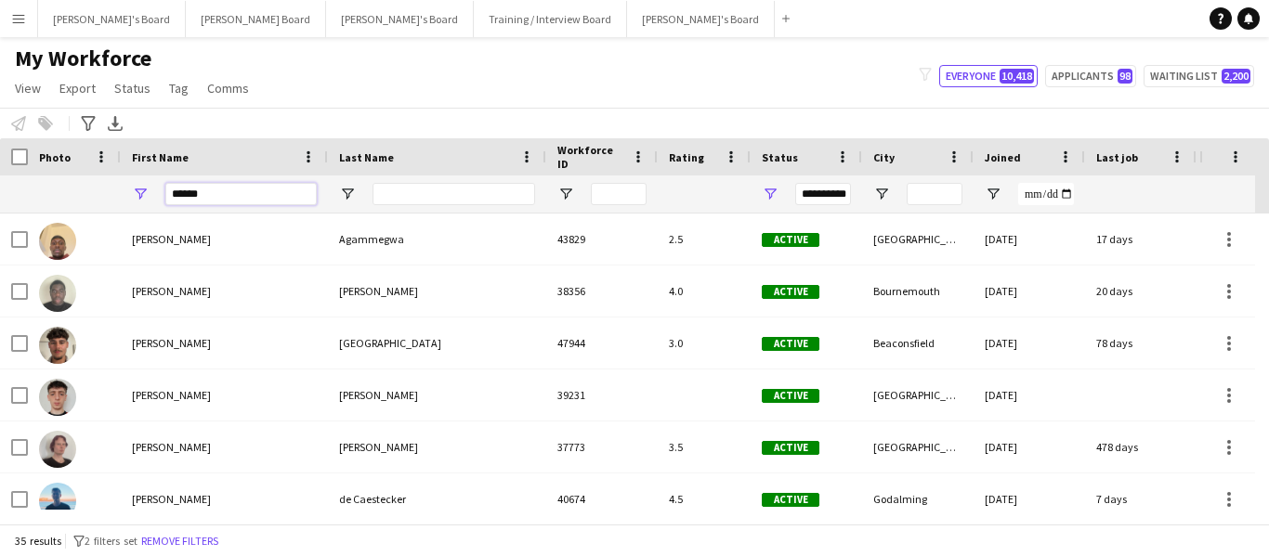
drag, startPoint x: 234, startPoint y: 183, endPoint x: 106, endPoint y: 189, distance: 128.3
click at [106, 189] on div "**********" at bounding box center [1113, 194] width 2226 height 37
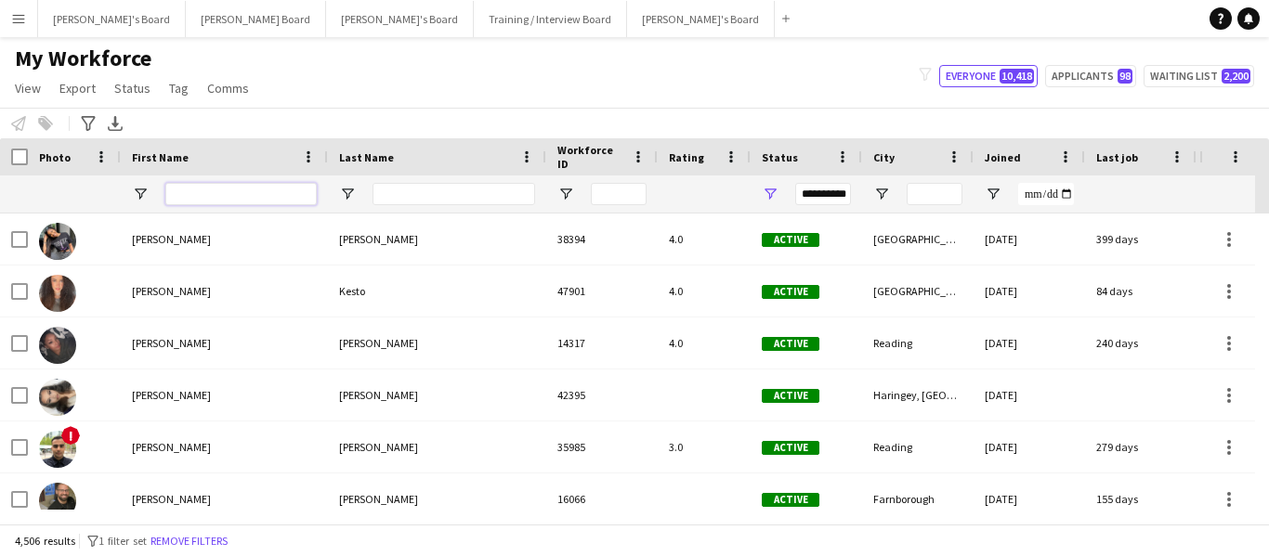
click at [241, 190] on input "First Name Filter Input" at bounding box center [240, 194] width 151 height 22
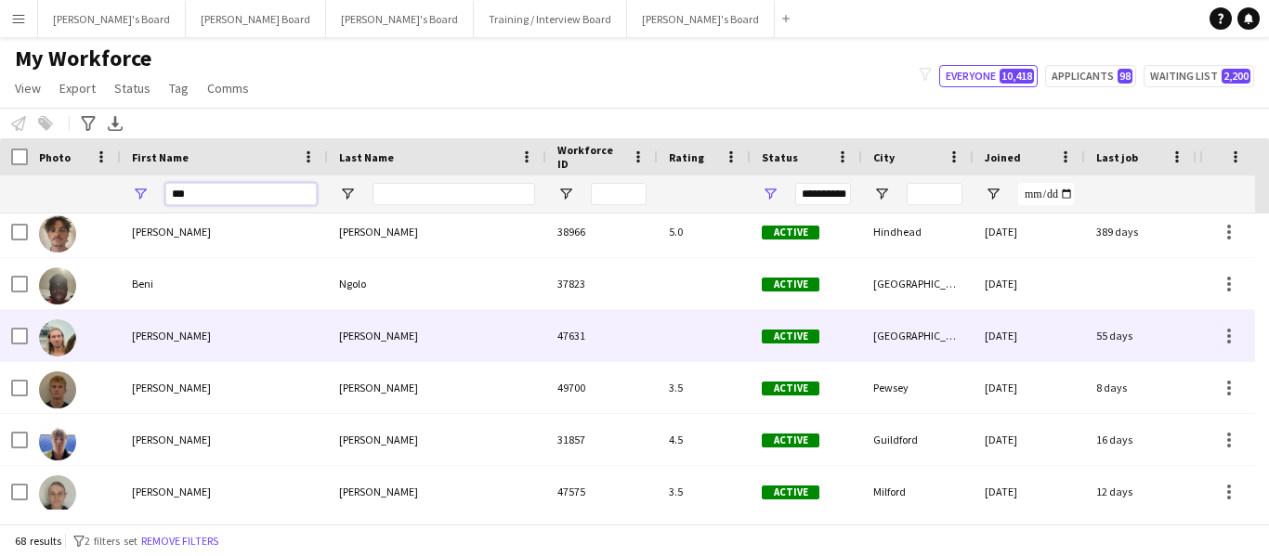
scroll to position [1672, 0]
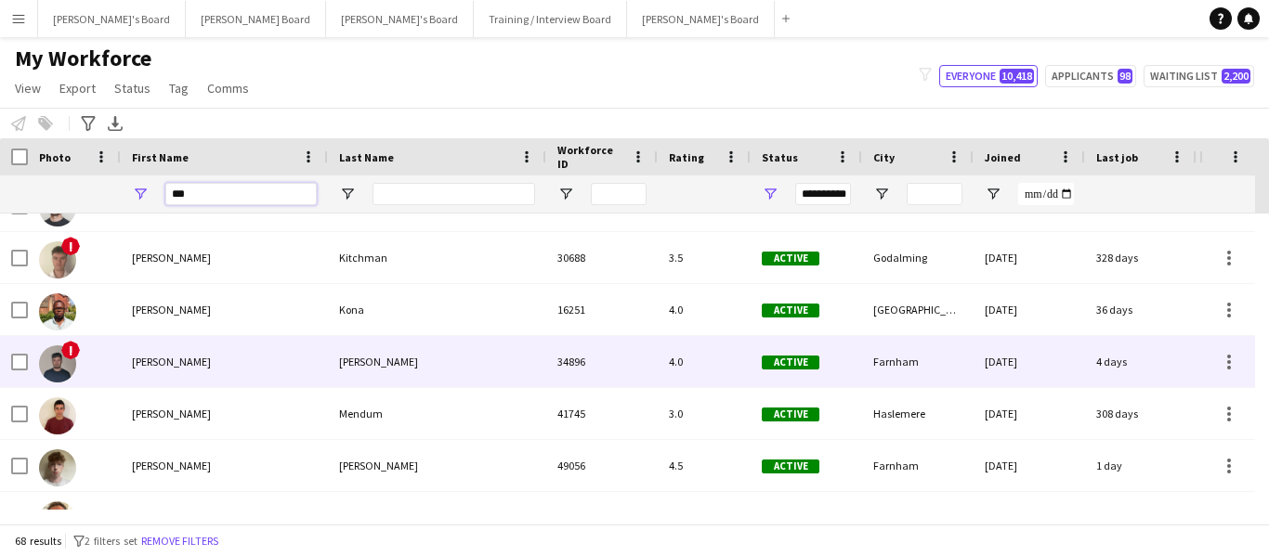
type input "***"
click at [203, 353] on div "[PERSON_NAME]" at bounding box center [224, 361] width 207 height 51
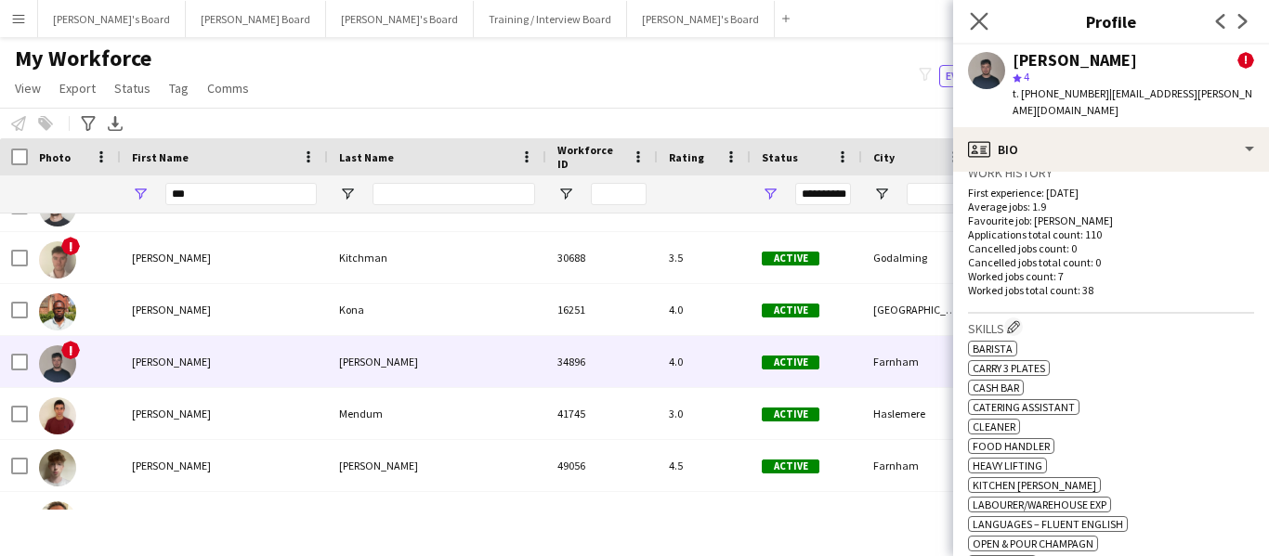
click at [988, 15] on app-icon "Close pop-in" at bounding box center [979, 21] width 27 height 27
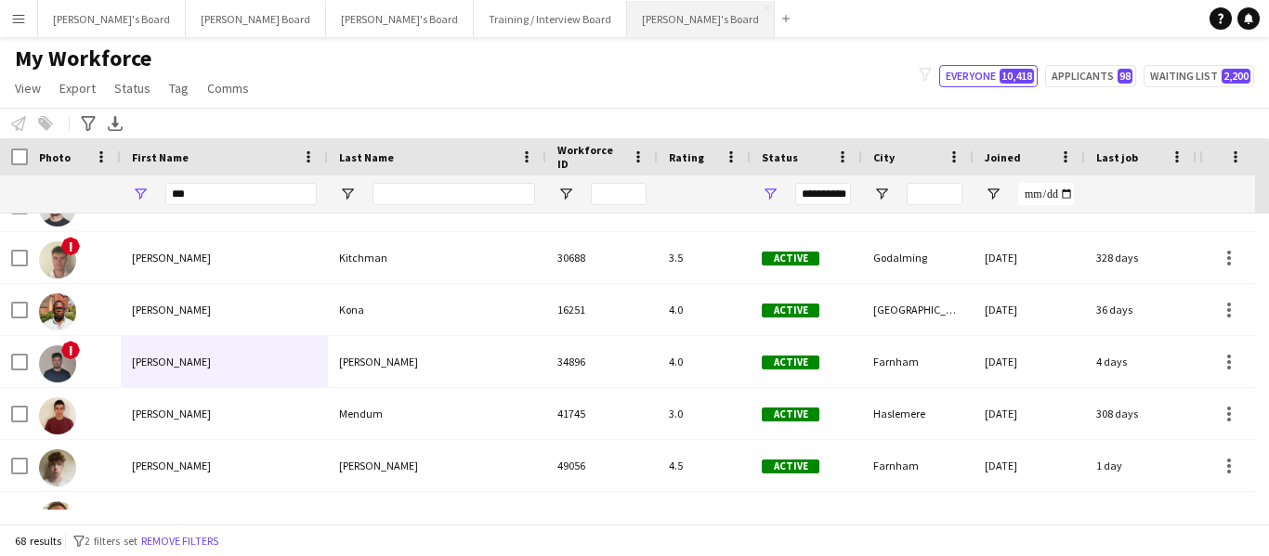
click at [627, 23] on button "[PERSON_NAME]'s Board Close" at bounding box center [701, 19] width 148 height 36
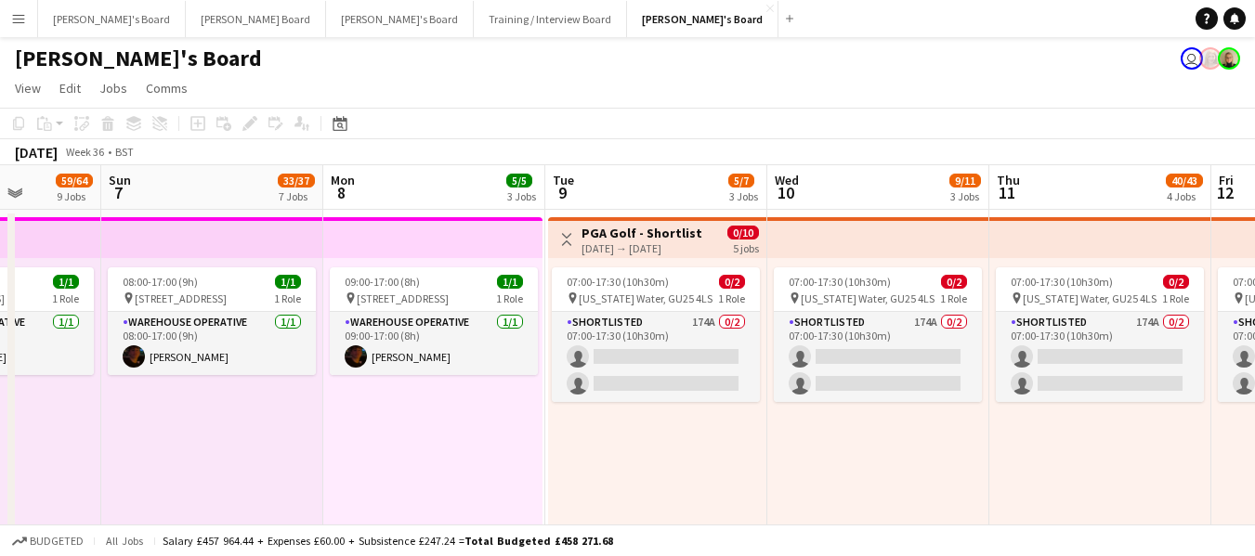
scroll to position [0, 597]
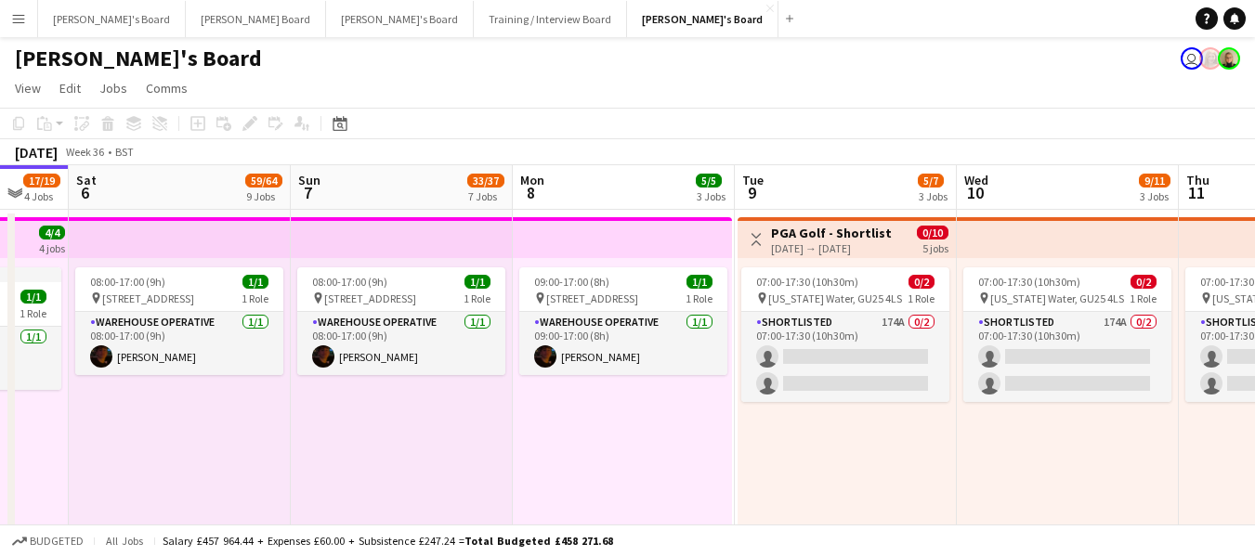
drag, startPoint x: 564, startPoint y: 237, endPoint x: 216, endPoint y: 238, distance: 348.4
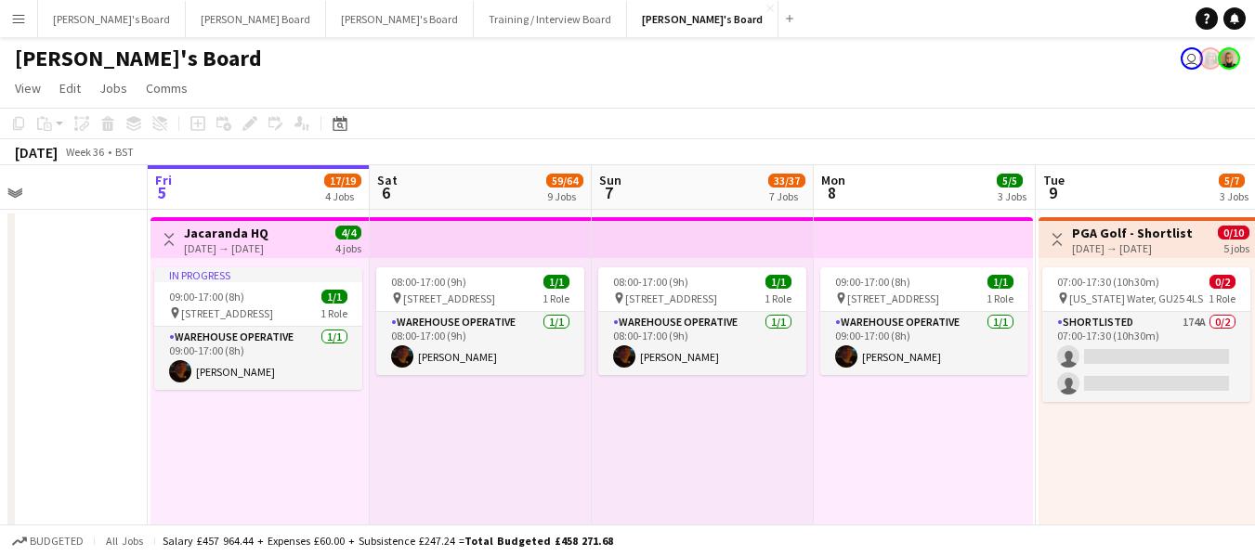
scroll to position [0, 510]
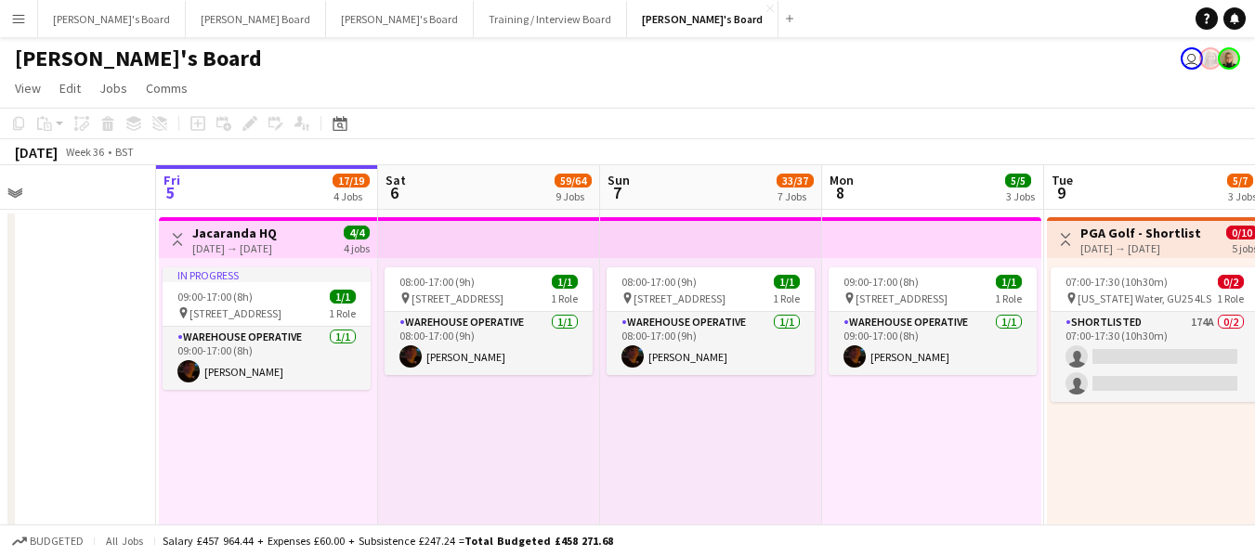
drag, startPoint x: 344, startPoint y: 236, endPoint x: 653, endPoint y: 265, distance: 310.7
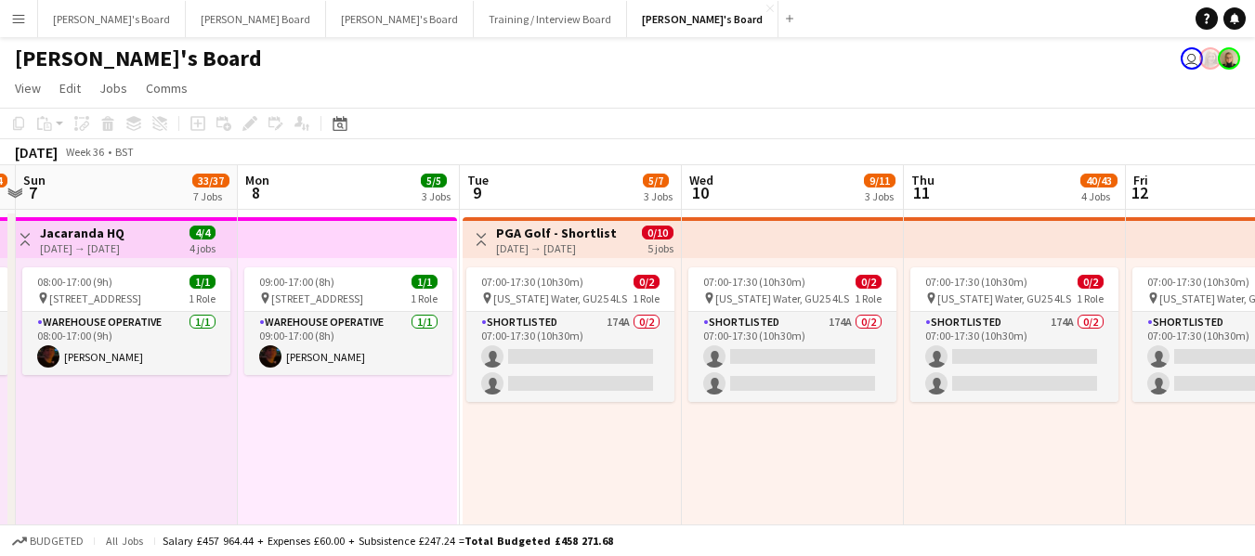
scroll to position [0, 711]
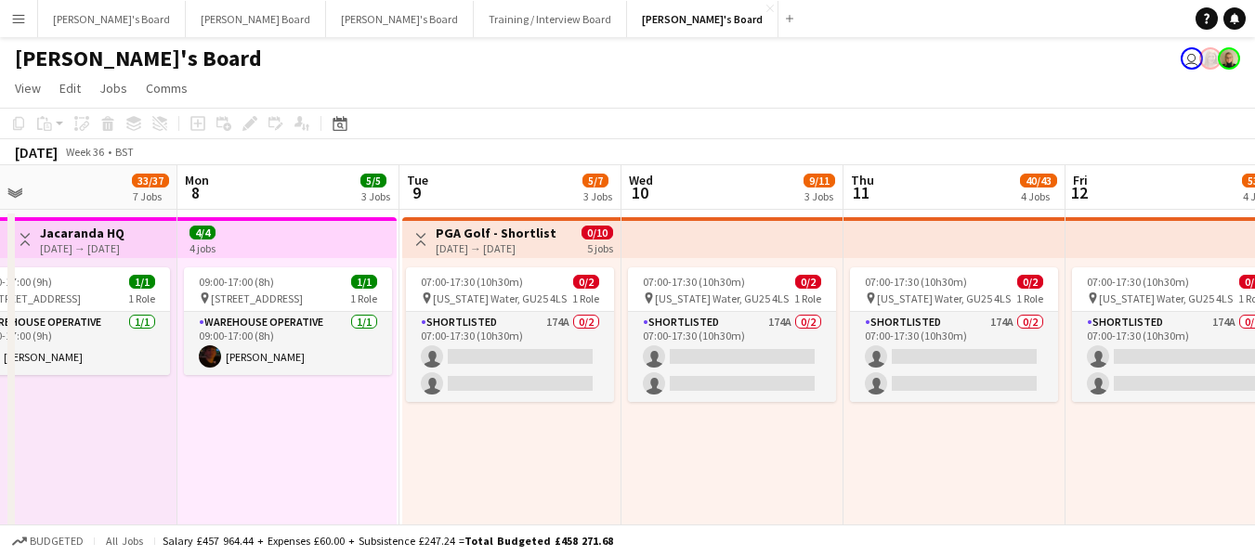
drag, startPoint x: 700, startPoint y: 193, endPoint x: 56, endPoint y: 197, distance: 644.7
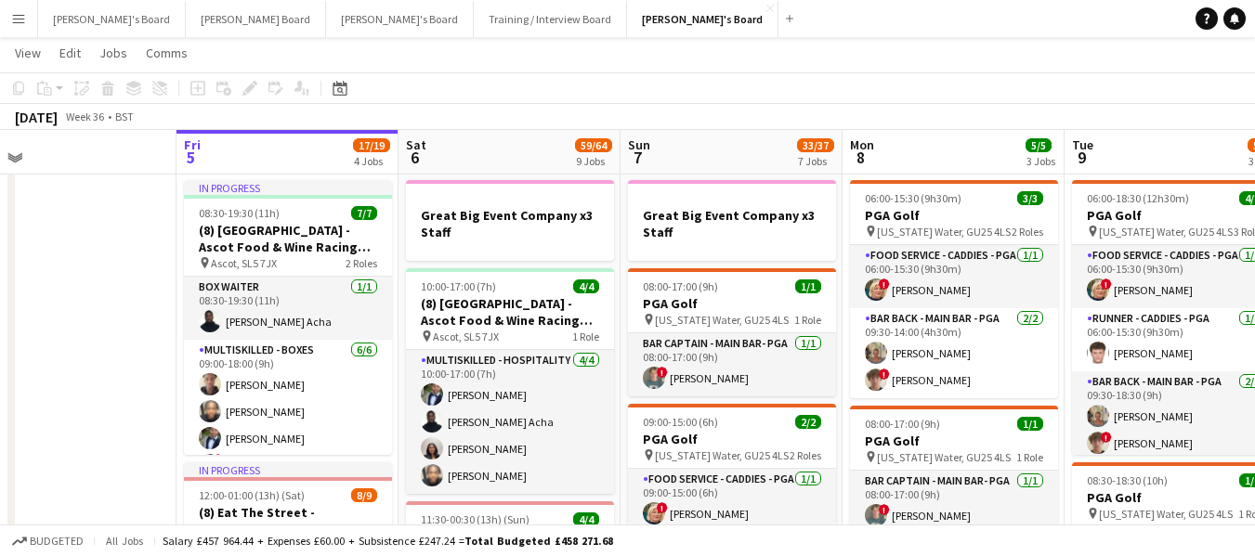
scroll to position [0, 451]
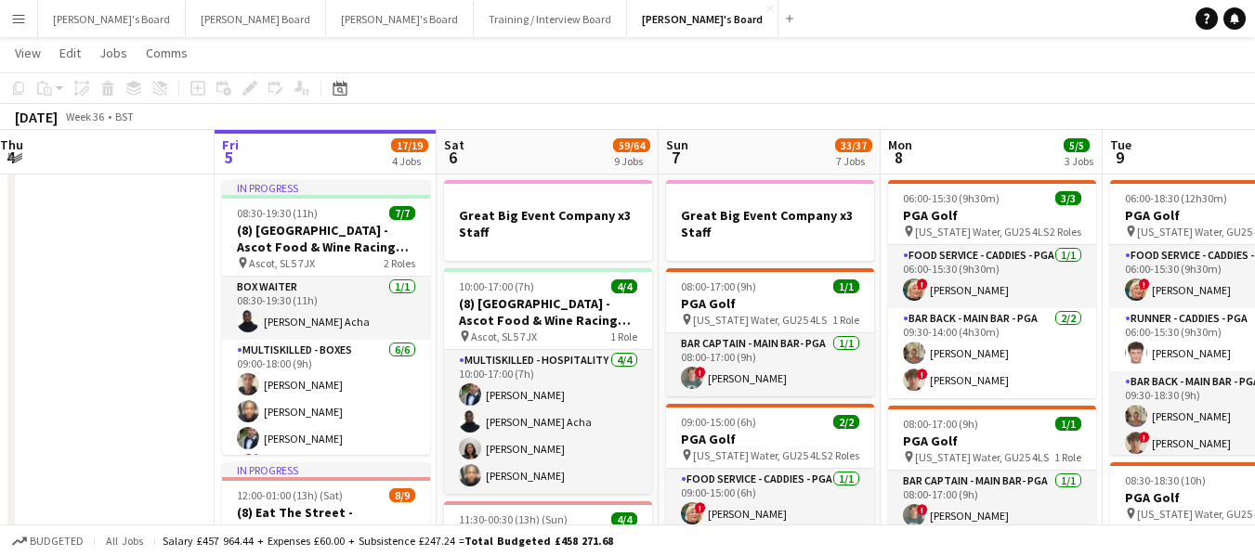
drag, startPoint x: 231, startPoint y: 152, endPoint x: 935, endPoint y: 197, distance: 704.7
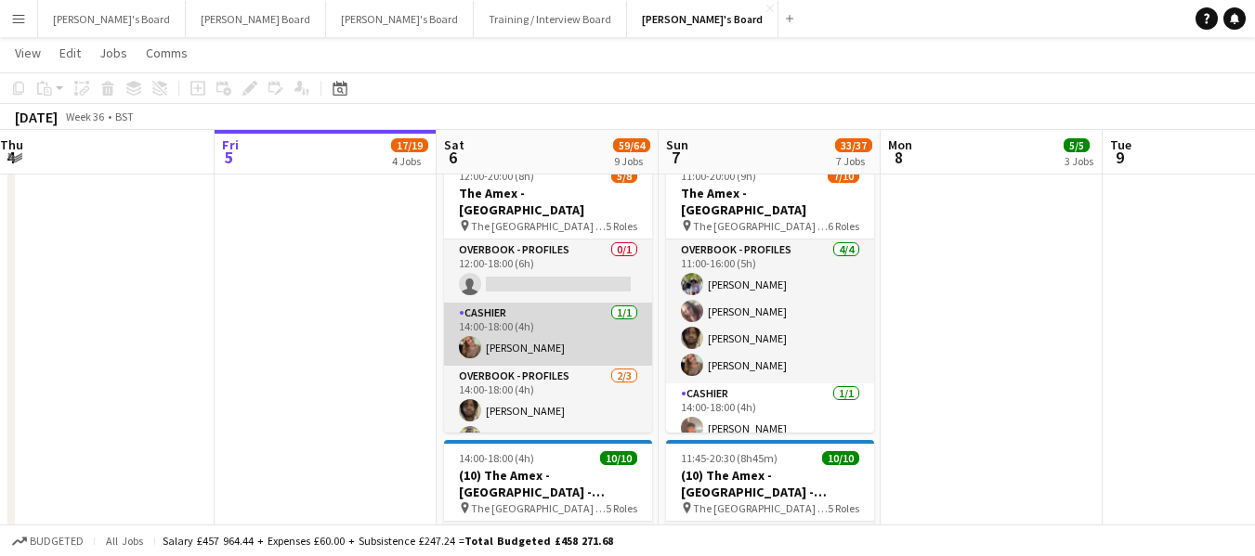
scroll to position [93, 0]
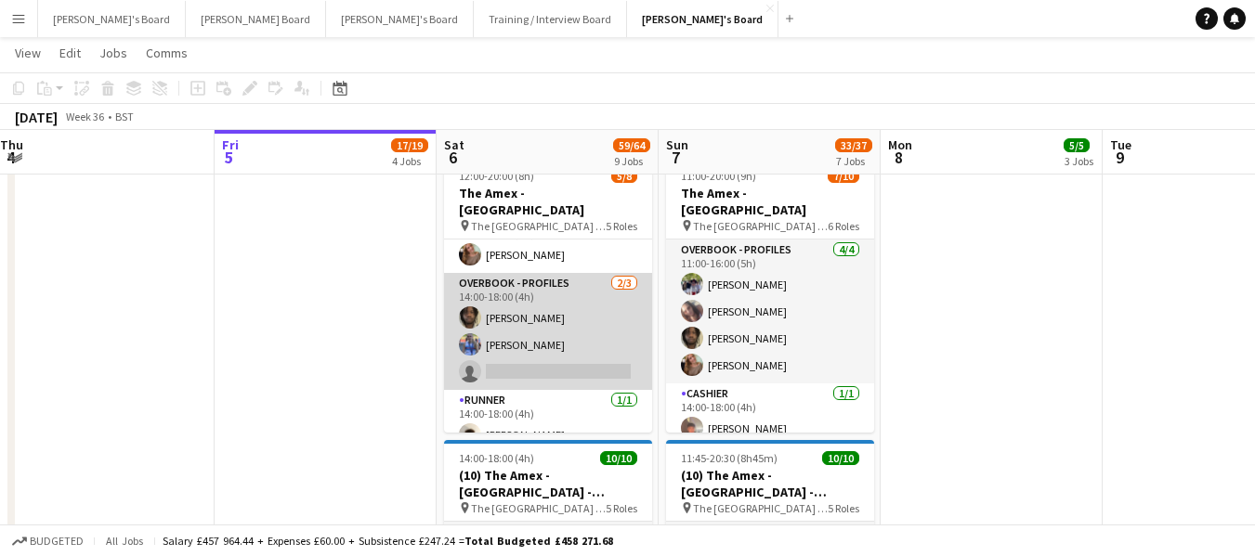
click at [537, 329] on app-card-role "Overbook - Profiles [DATE] 14:00-18:00 (4h) [PERSON_NAME] [PERSON_NAME] single-…" at bounding box center [548, 331] width 208 height 117
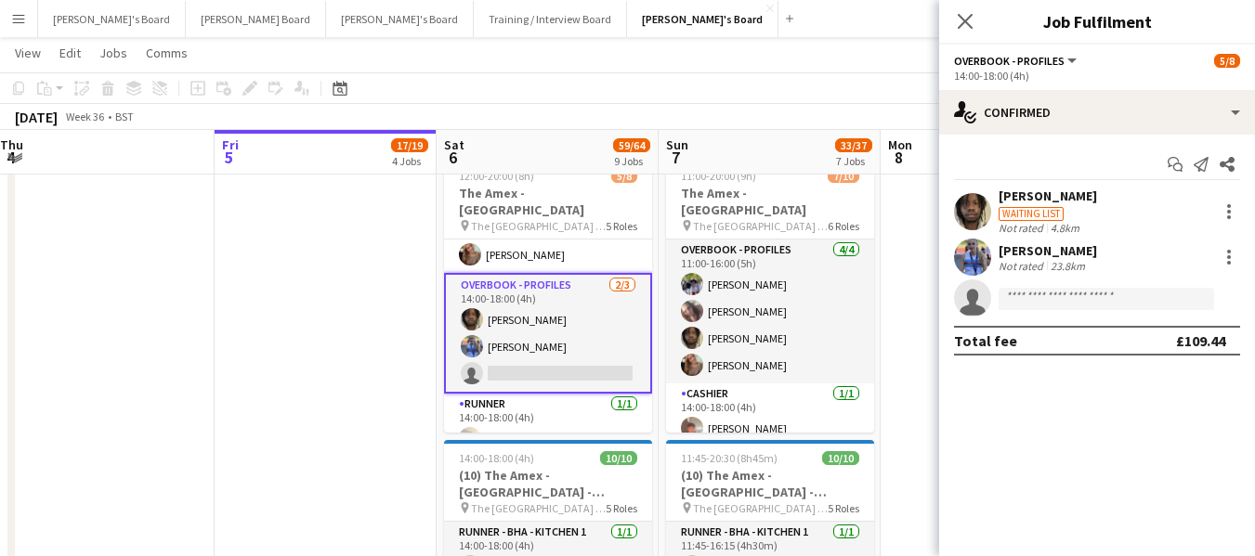
click at [1030, 269] on div "Not rated" at bounding box center [1023, 266] width 48 height 14
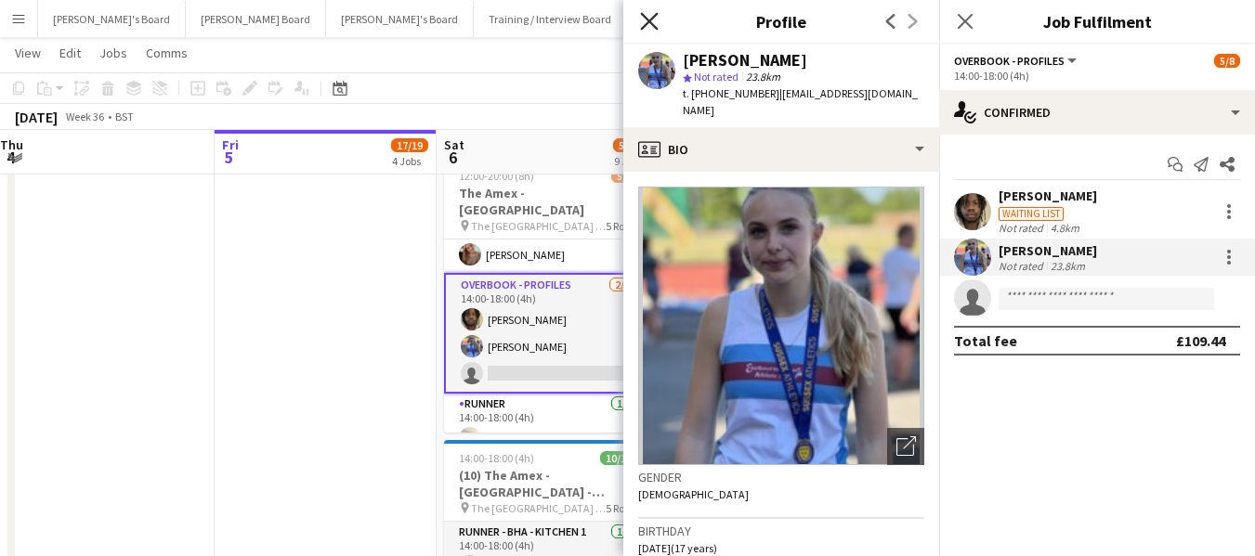
click at [650, 20] on icon at bounding box center [649, 21] width 18 height 18
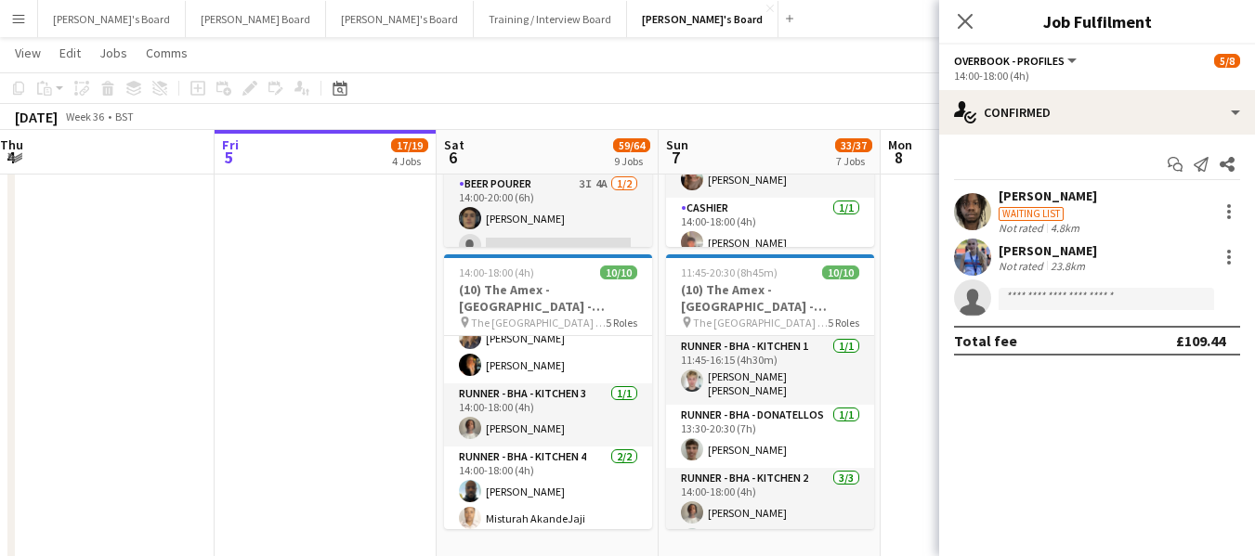
scroll to position [186, 0]
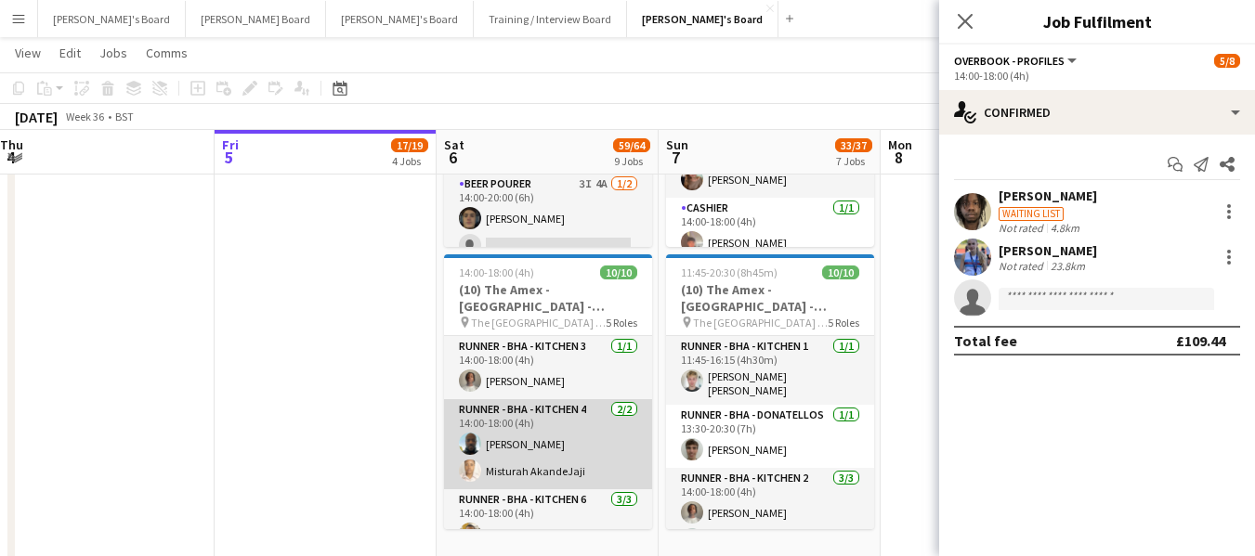
click at [520, 402] on app-card-role "Runner - BHA - Kitchen 4 [DATE] 14:00-18:00 (4h) [PERSON_NAME]" at bounding box center [548, 444] width 208 height 90
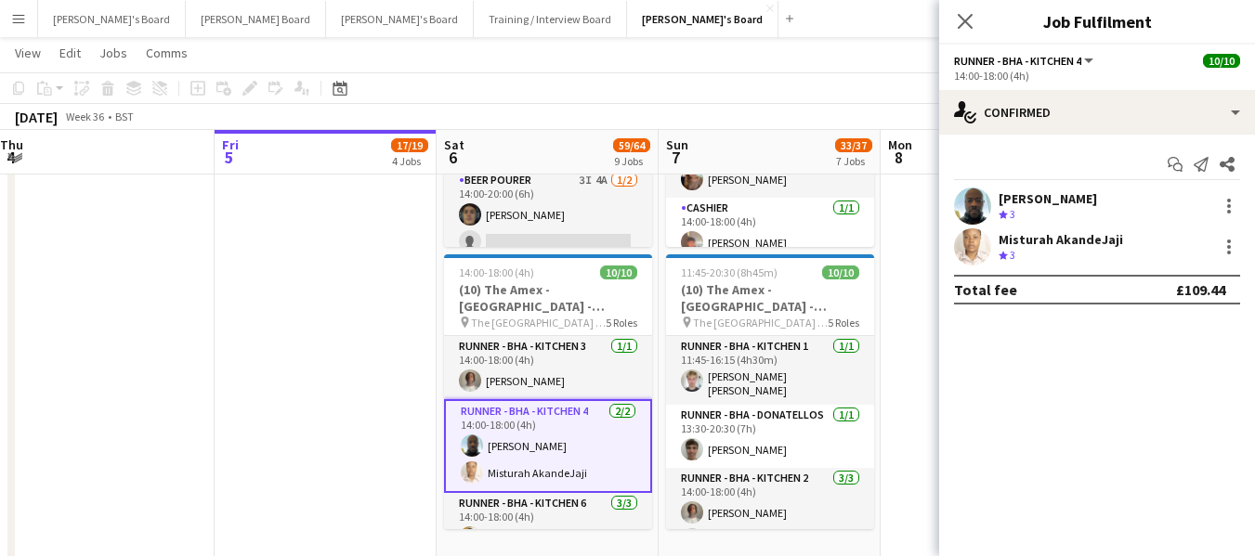
scroll to position [187, 0]
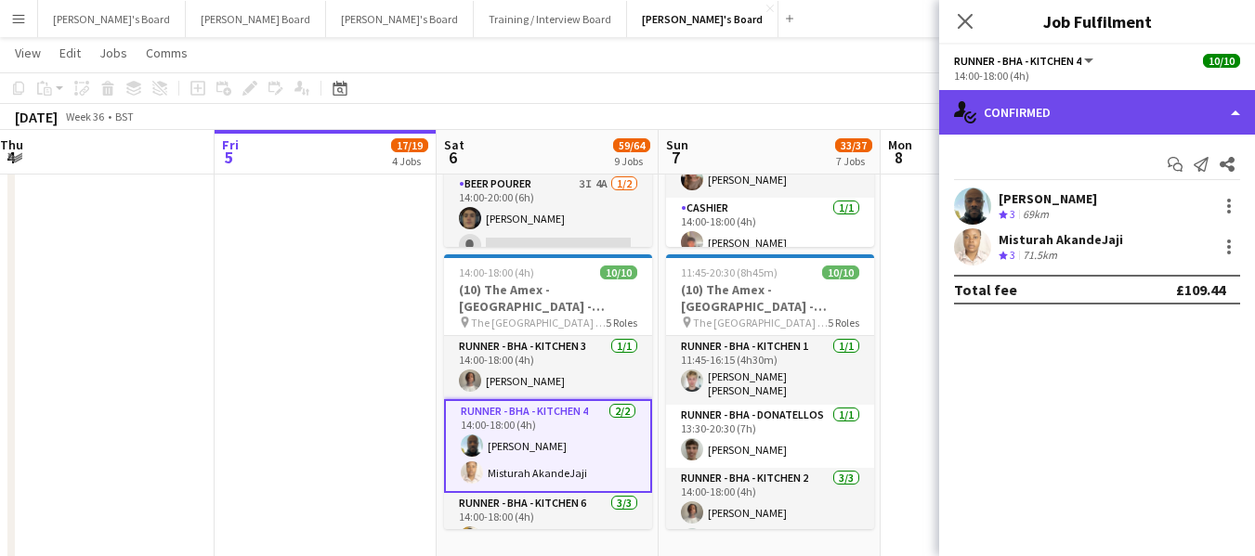
click at [1122, 112] on div "single-neutral-actions-check-2 Confirmed" at bounding box center [1097, 112] width 316 height 45
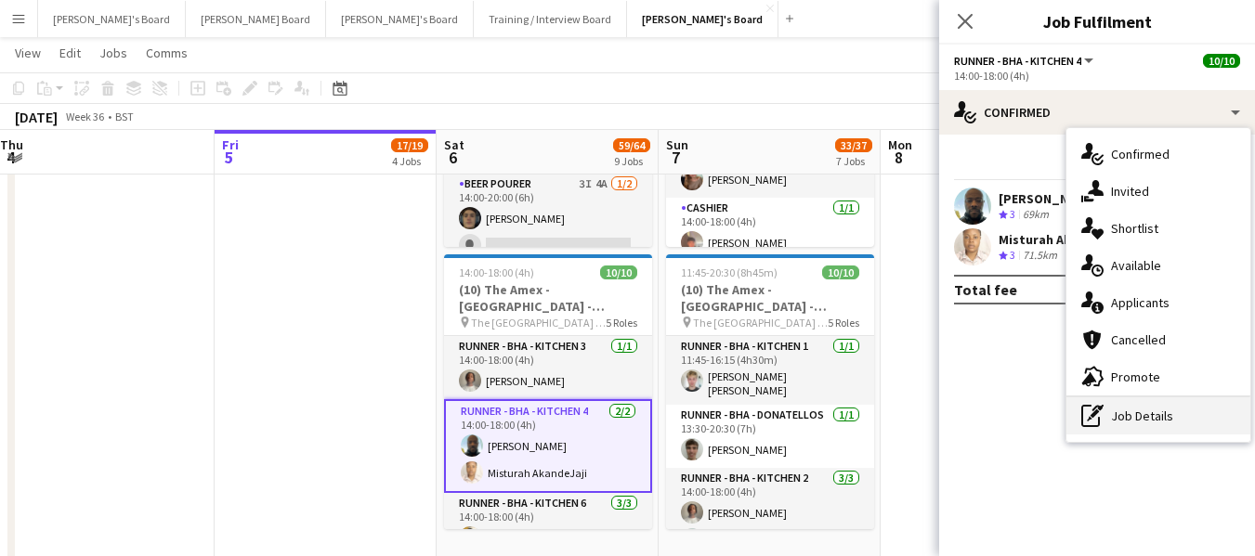
click at [1190, 421] on div "pen-write Job Details" at bounding box center [1159, 416] width 184 height 37
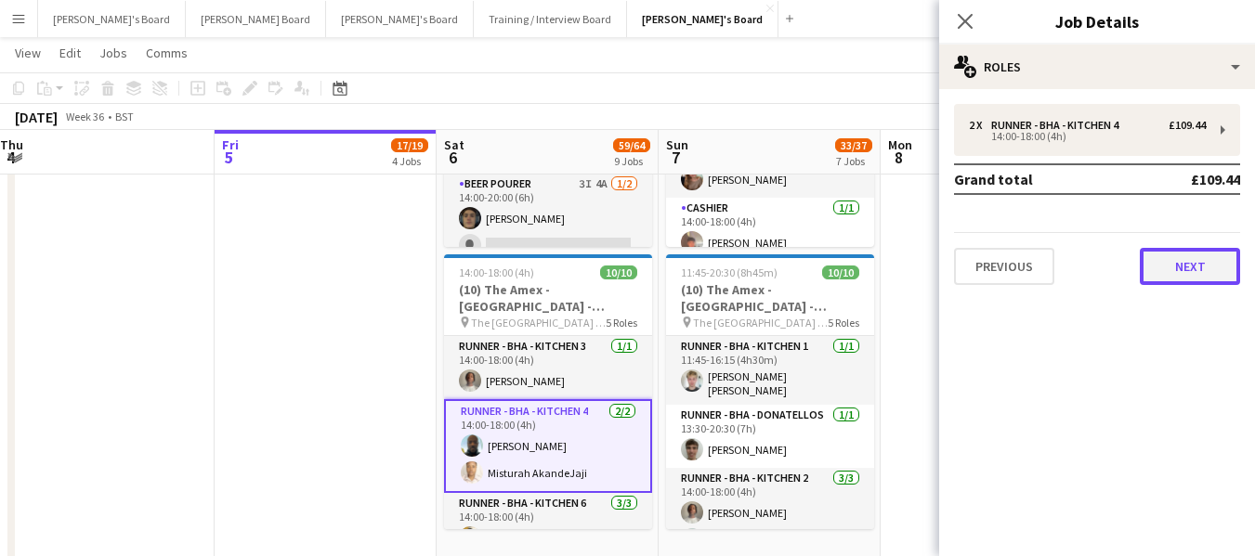
click at [1206, 254] on button "Next" at bounding box center [1190, 266] width 100 height 37
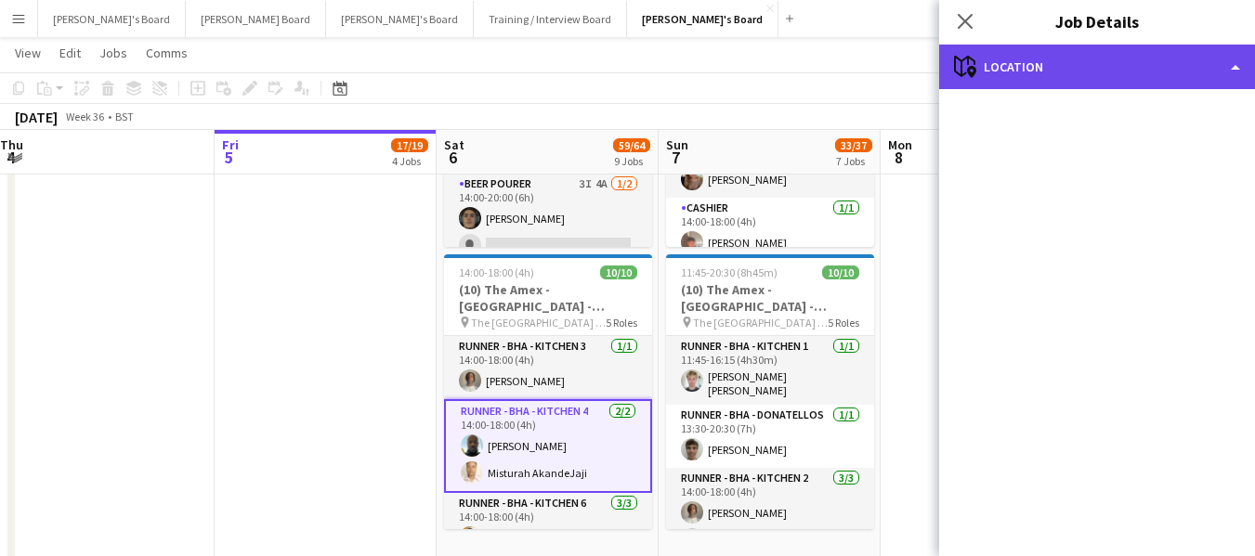
click at [1152, 68] on div "maps-pin-1 Location" at bounding box center [1097, 67] width 316 height 45
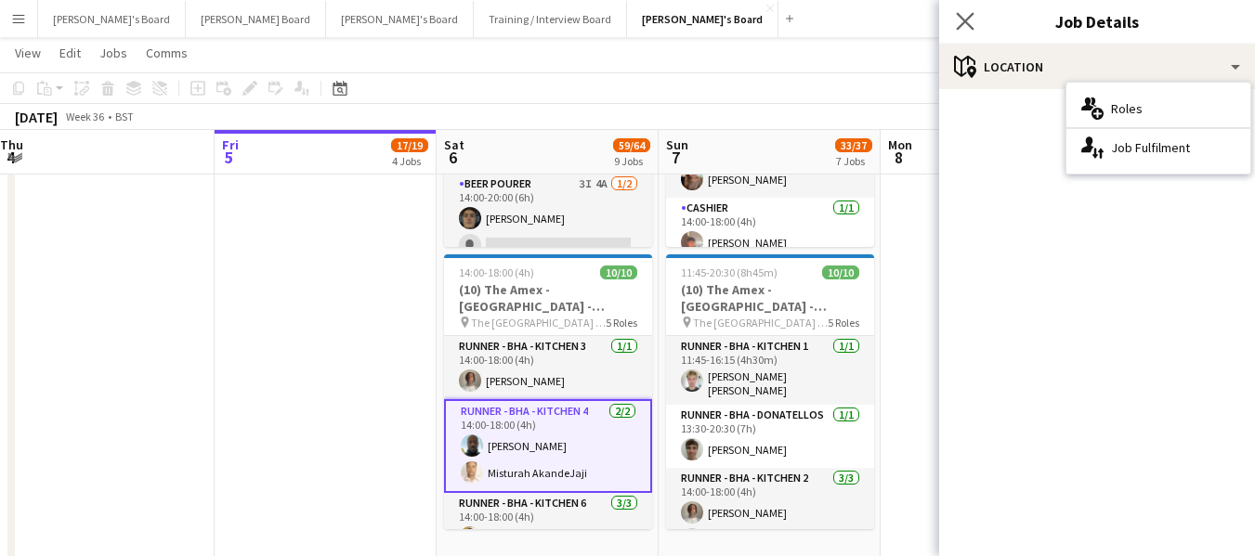
click at [973, 11] on app-icon "Close pop-in" at bounding box center [965, 21] width 27 height 27
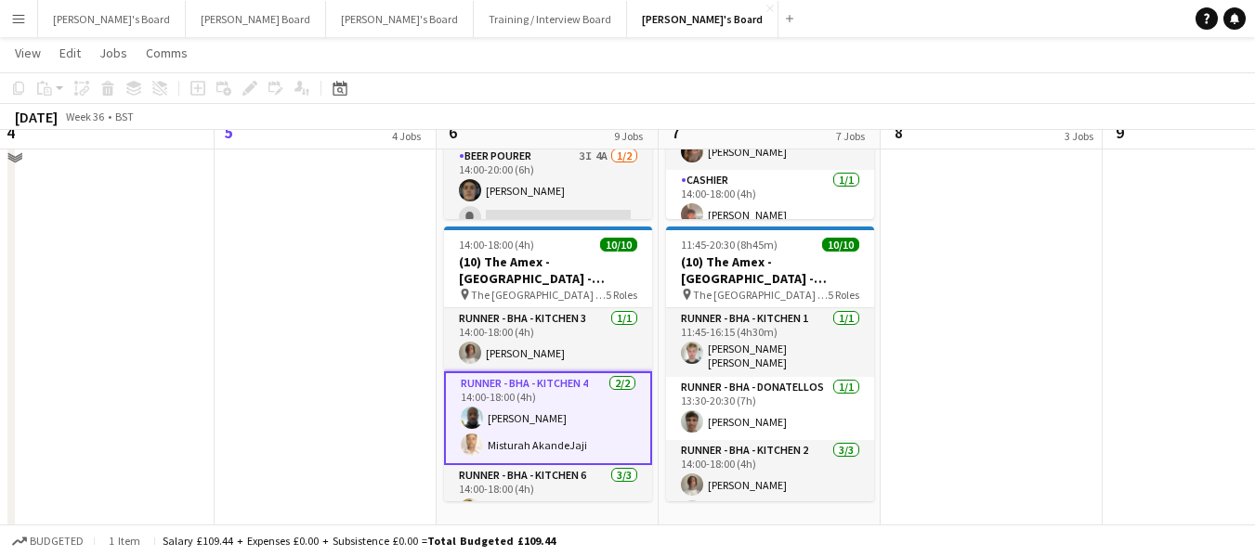
scroll to position [2736, 0]
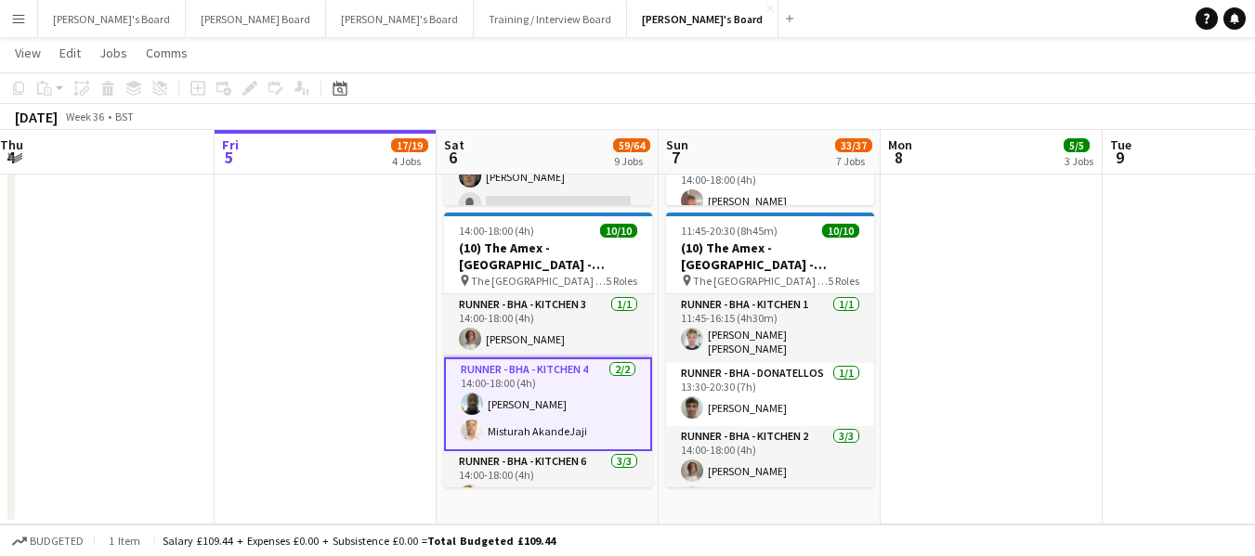
click at [504, 365] on app-card-role "Runner - BHA - Kitchen 4 [DATE] 14:00-18:00 (4h) [PERSON_NAME]" at bounding box center [548, 405] width 208 height 94
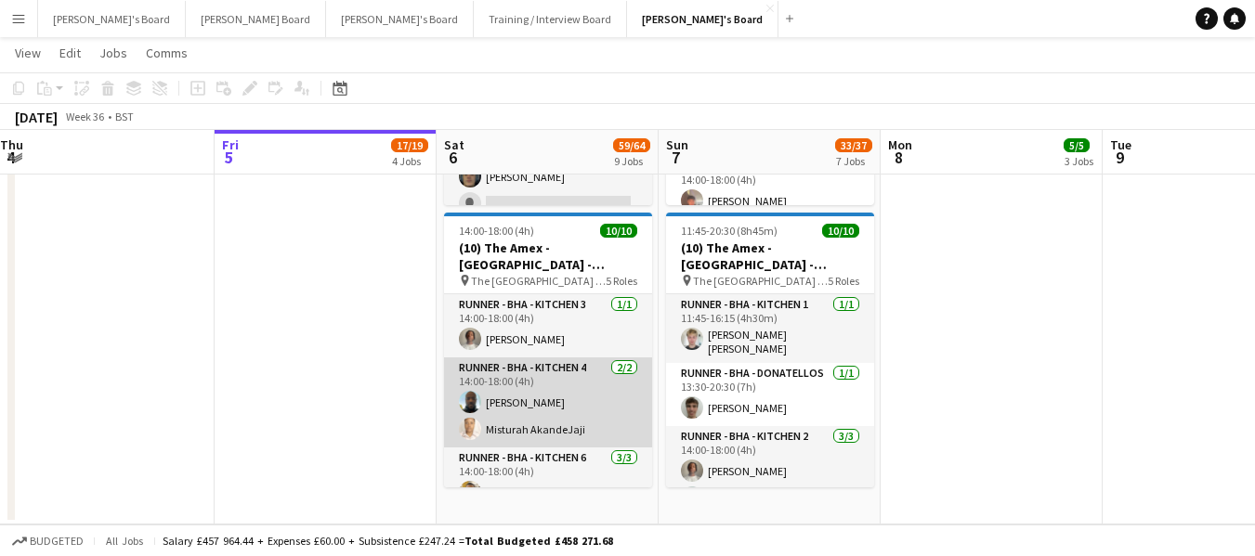
click at [508, 359] on app-card-role "Runner - BHA - Kitchen 4 [DATE] 14:00-18:00 (4h) [PERSON_NAME]" at bounding box center [548, 403] width 208 height 90
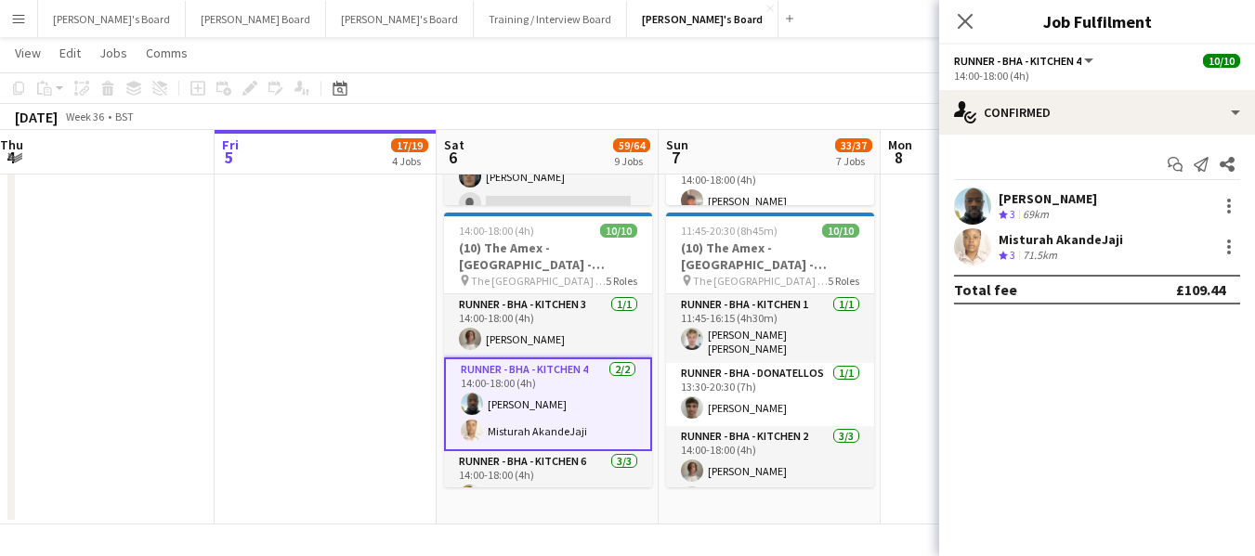
scroll to position [0, 451]
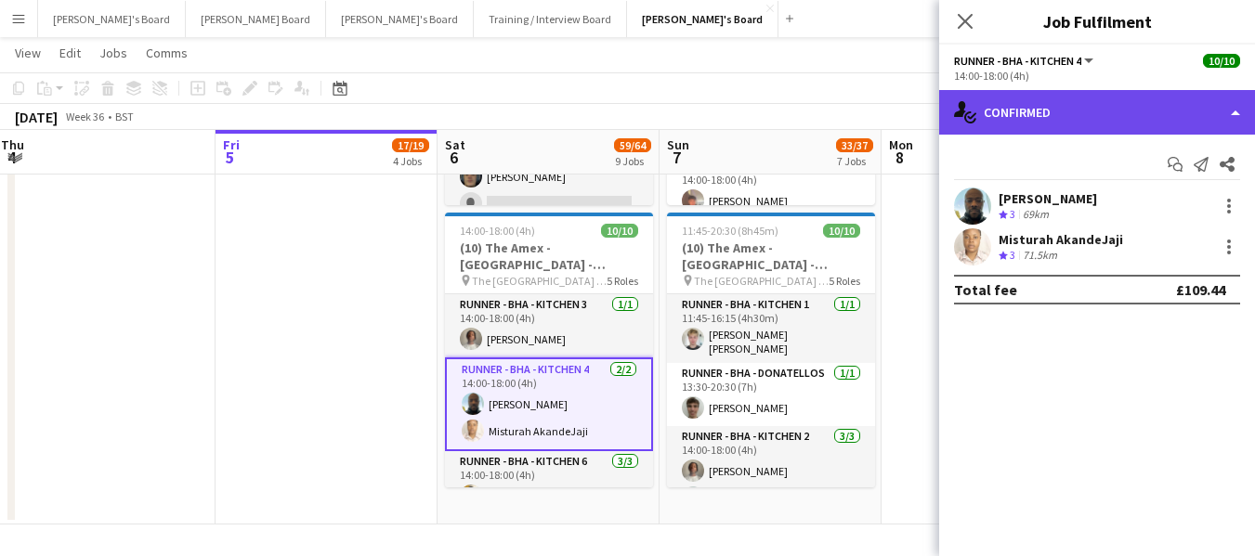
click at [1151, 109] on div "single-neutral-actions-check-2 Confirmed" at bounding box center [1097, 112] width 316 height 45
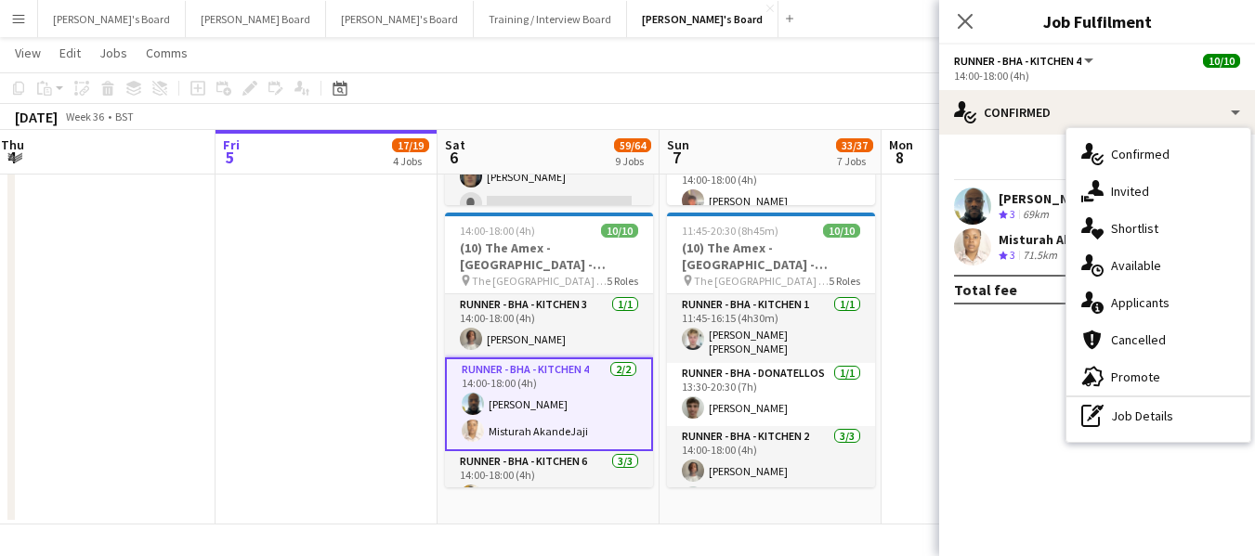
click at [1135, 417] on div "pen-write Job Details" at bounding box center [1159, 416] width 184 height 37
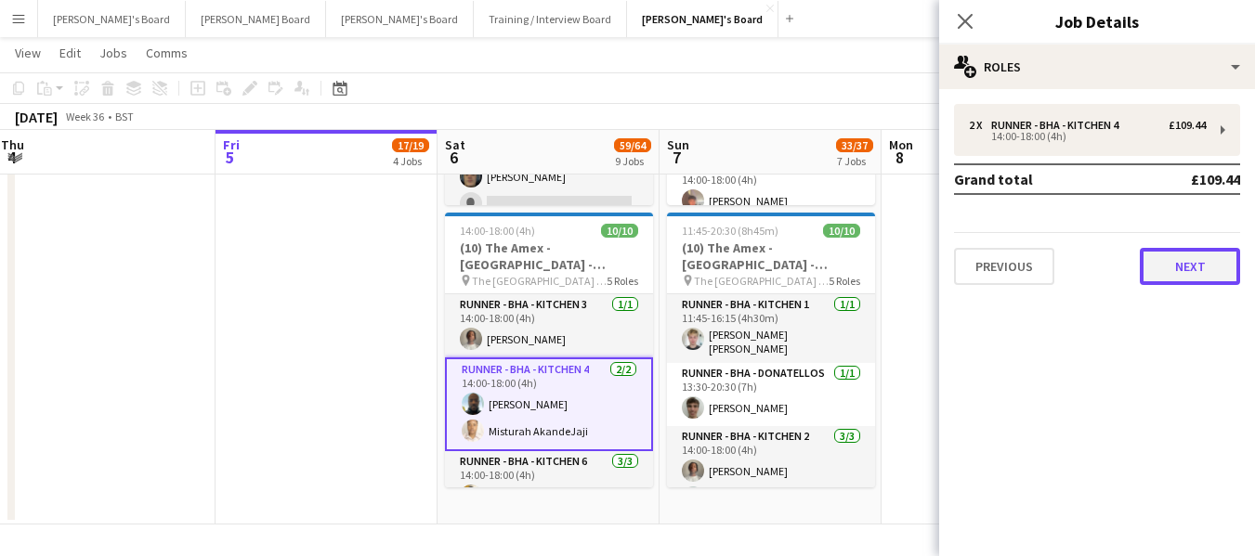
click at [1177, 257] on button "Next" at bounding box center [1190, 266] width 100 height 37
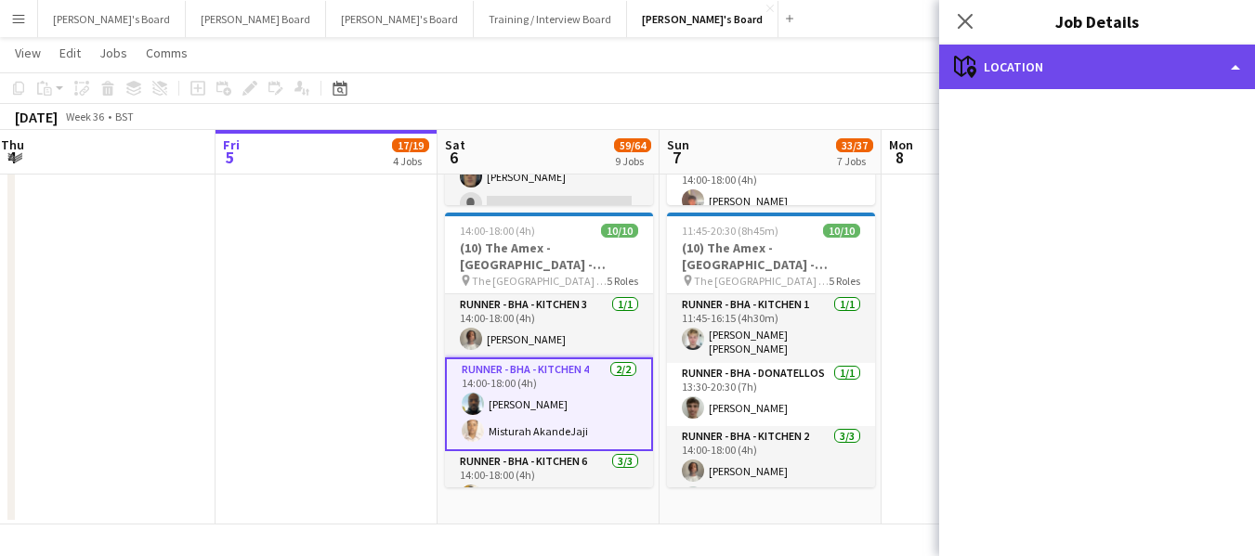
click at [1120, 60] on div "maps-pin-1 Location" at bounding box center [1097, 67] width 316 height 45
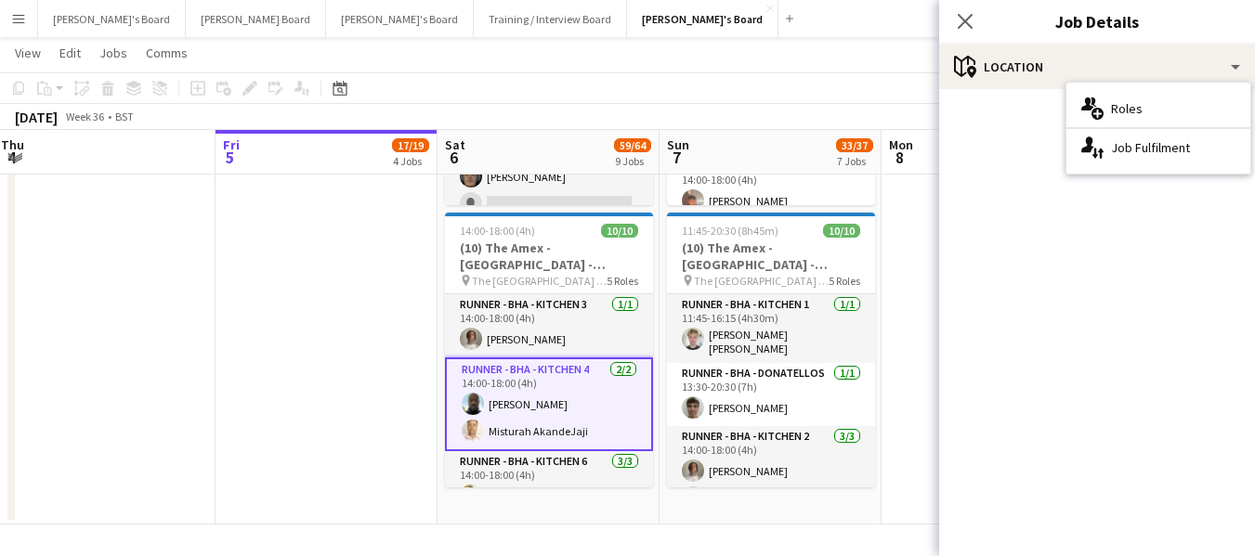
click at [1011, 186] on mat-accordion "pencil3 General details 2 x Runner - BHA - Kitchen 4 £109.44 14:00-18:00 (4h) G…" at bounding box center [1097, 322] width 316 height 467
click at [505, 359] on app-card-role "Runner - BHA - Kitchen 4 [DATE] 14:00-18:00 (4h) [PERSON_NAME]" at bounding box center [549, 405] width 208 height 94
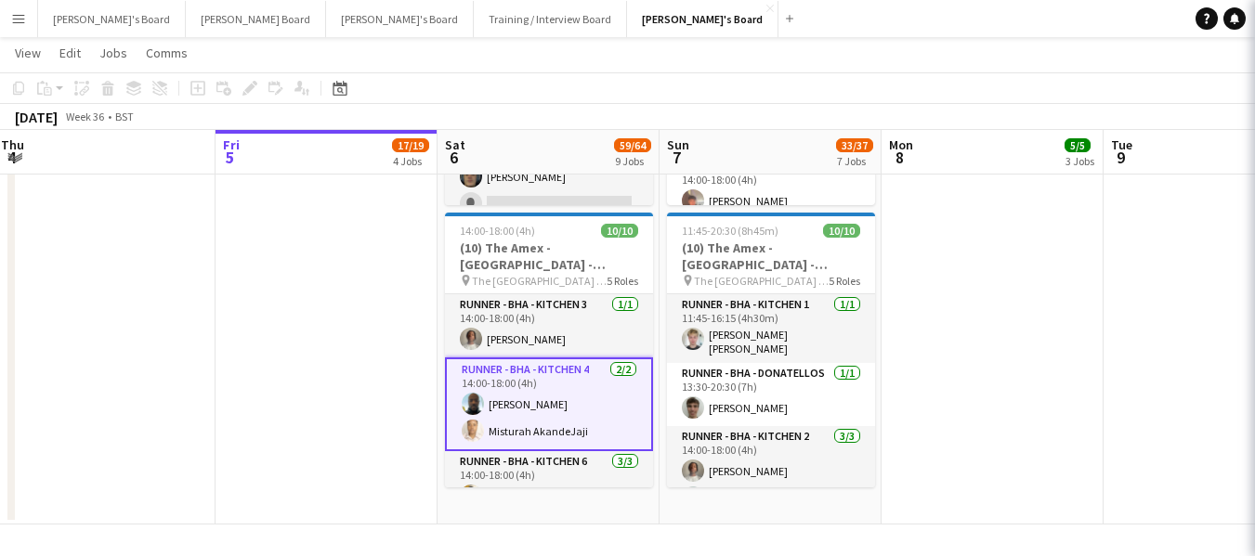
scroll to position [0, 453]
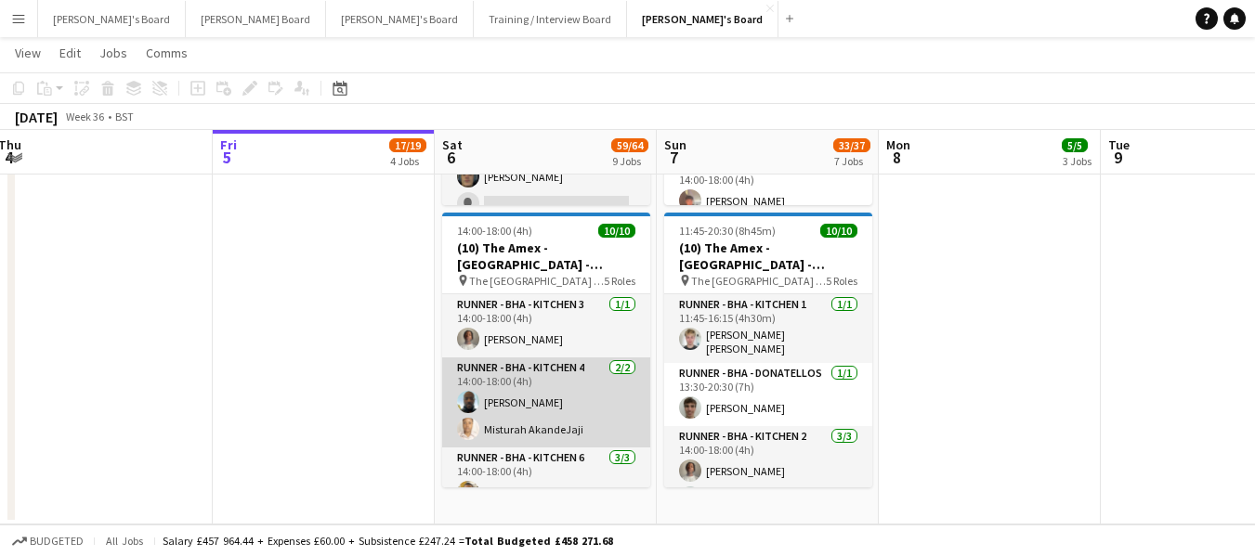
click at [503, 369] on app-card-role "Runner - BHA - Kitchen 4 [DATE] 14:00-18:00 (4h) [PERSON_NAME]" at bounding box center [546, 403] width 208 height 90
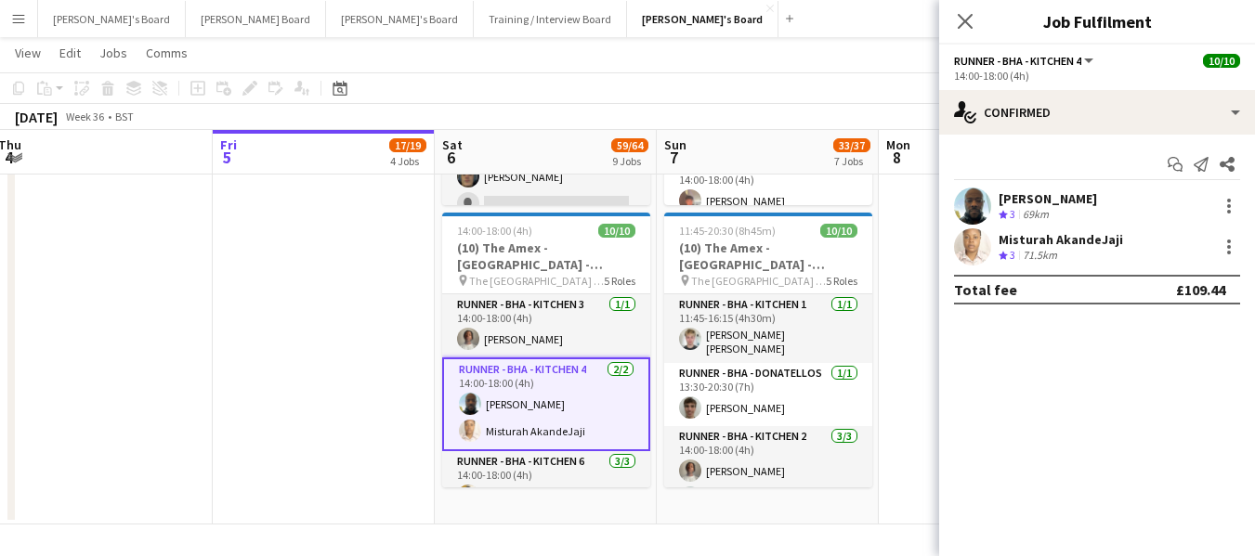
click at [515, 363] on app-card-role "Runner - BHA - Kitchen 4 [DATE] 14:00-18:00 (4h) [PERSON_NAME]" at bounding box center [546, 405] width 208 height 94
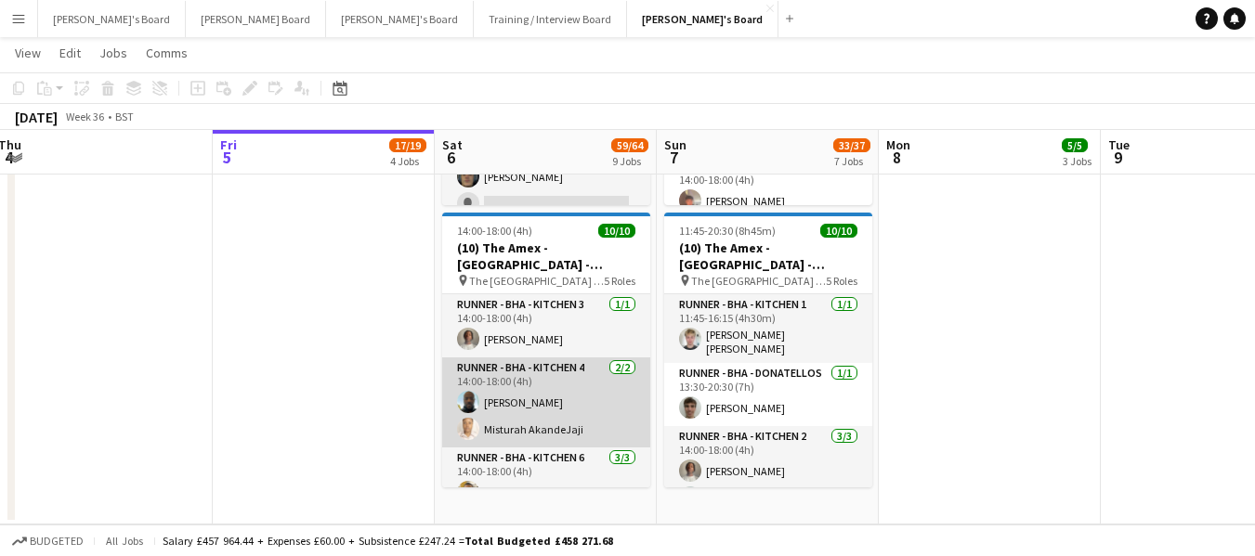
click at [561, 358] on app-card-role "Runner - BHA - Kitchen 4 [DATE] 14:00-18:00 (4h) [PERSON_NAME]" at bounding box center [546, 403] width 208 height 90
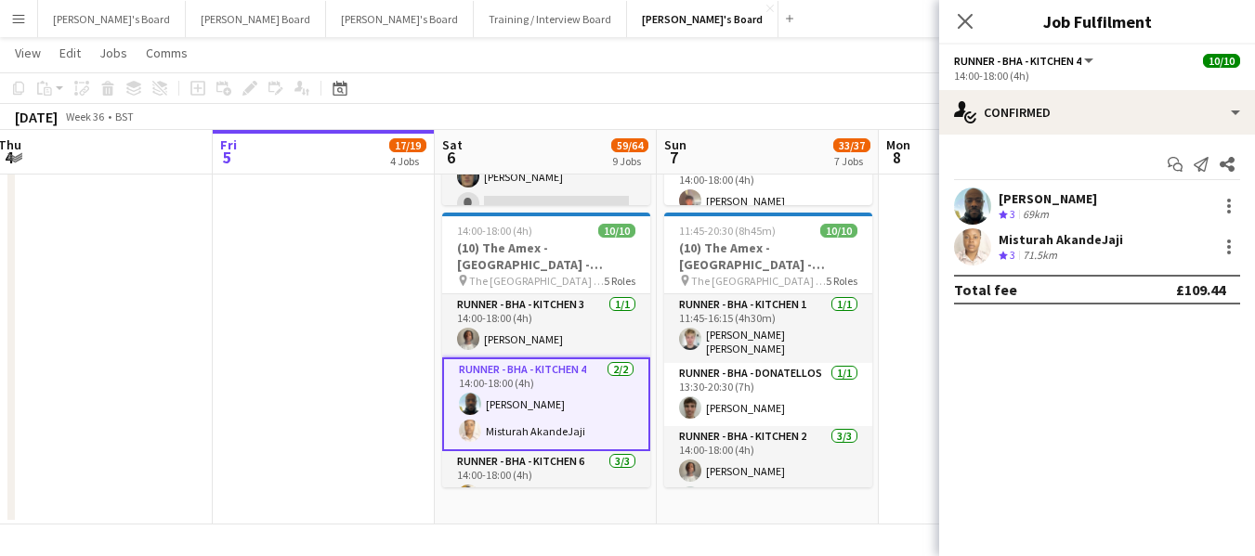
click at [1050, 60] on span "Runner - BHA - Kitchen 4" at bounding box center [1017, 61] width 127 height 14
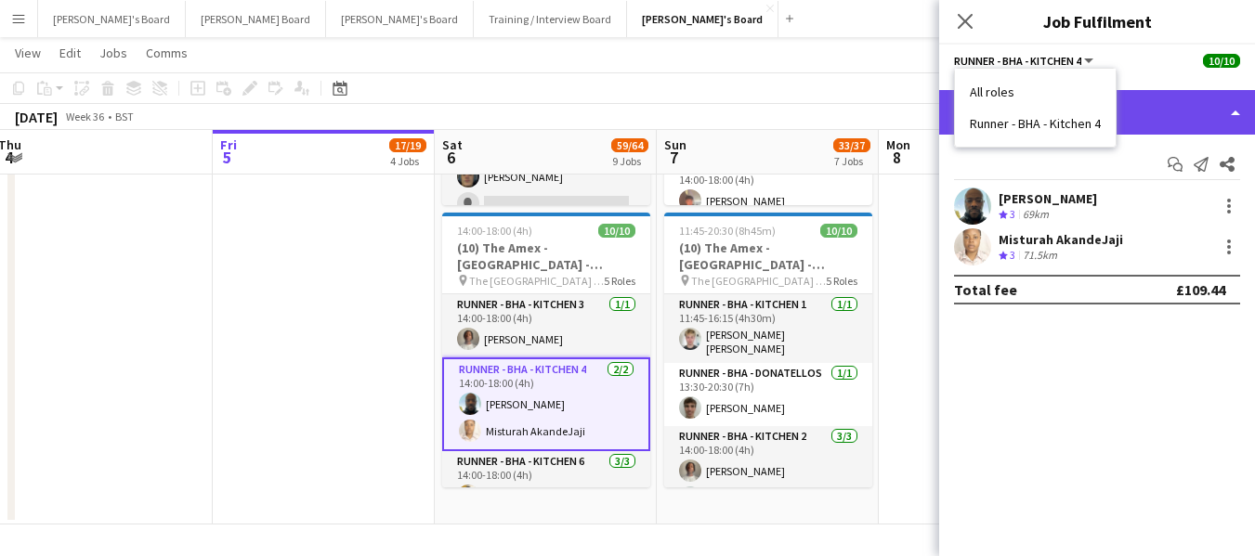
click at [1172, 114] on div "single-neutral-actions-check-2 Confirmed" at bounding box center [1097, 112] width 316 height 45
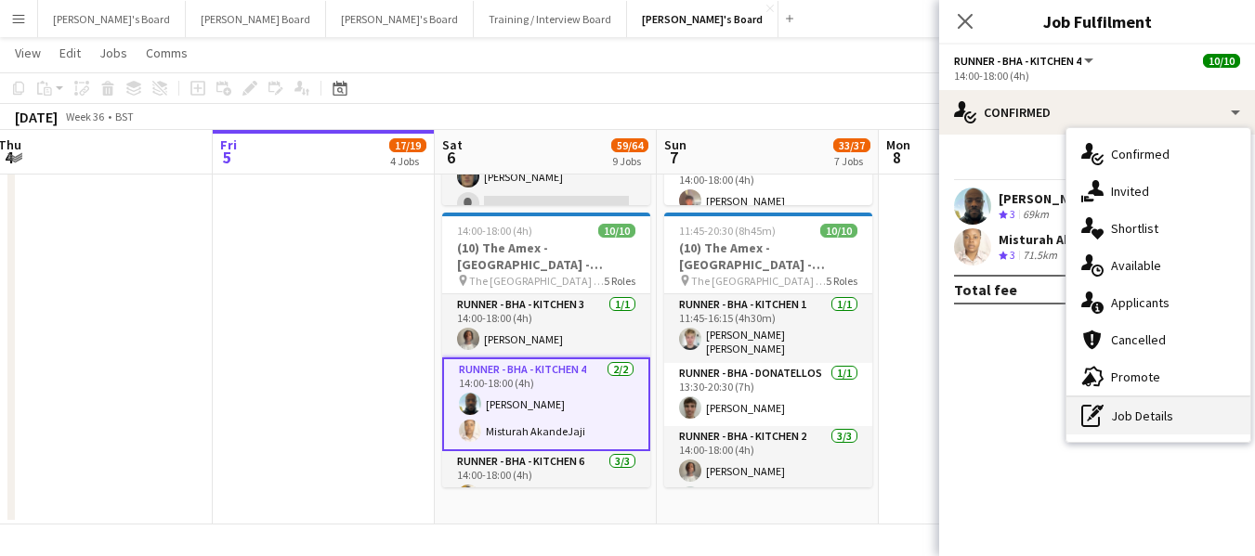
click at [1124, 414] on div "pen-write Job Details" at bounding box center [1159, 416] width 184 height 37
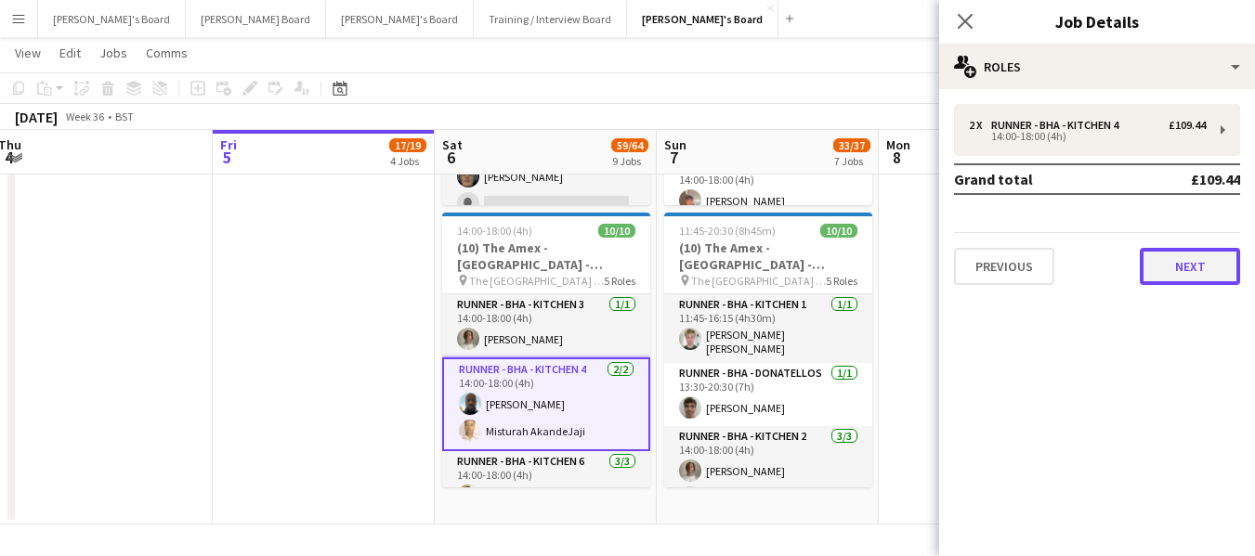
click at [1185, 263] on button "Next" at bounding box center [1190, 266] width 100 height 37
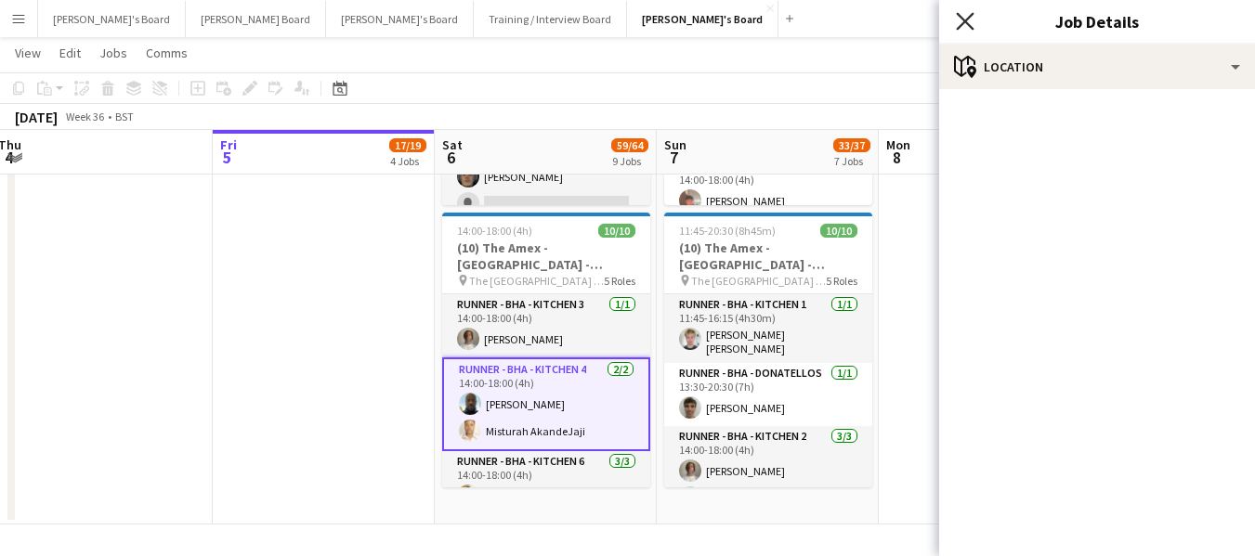
drag, startPoint x: 962, startPoint y: 18, endPoint x: 981, endPoint y: 30, distance: 22.2
click at [961, 18] on icon at bounding box center [965, 21] width 18 height 18
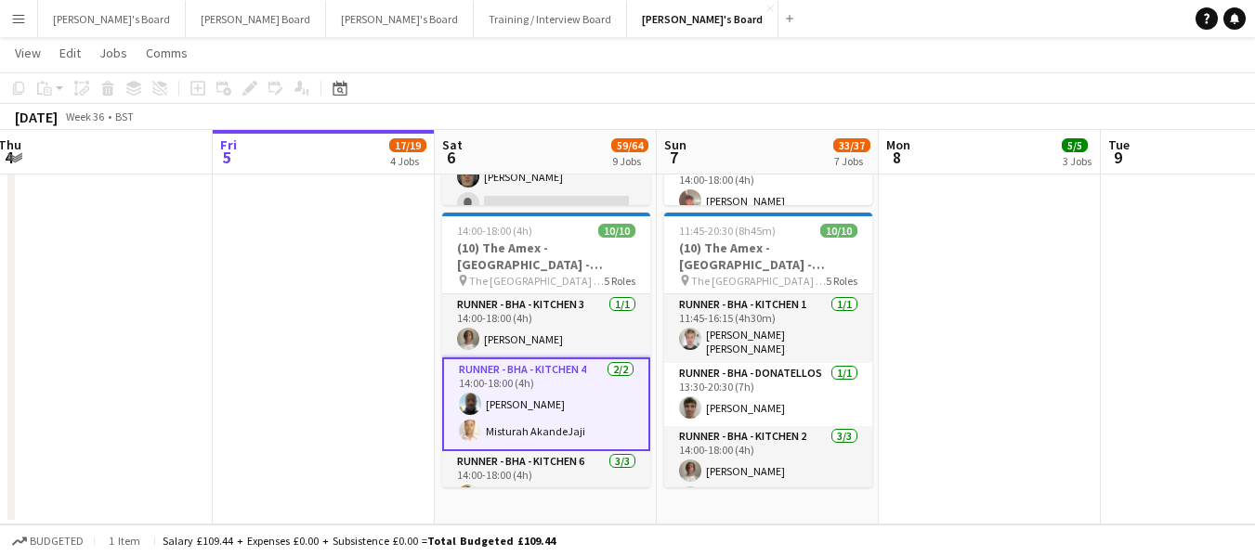
click at [475, 358] on app-card-role "Runner - BHA - Kitchen 4 [DATE] 14:00-18:00 (4h) [PERSON_NAME]" at bounding box center [546, 405] width 208 height 94
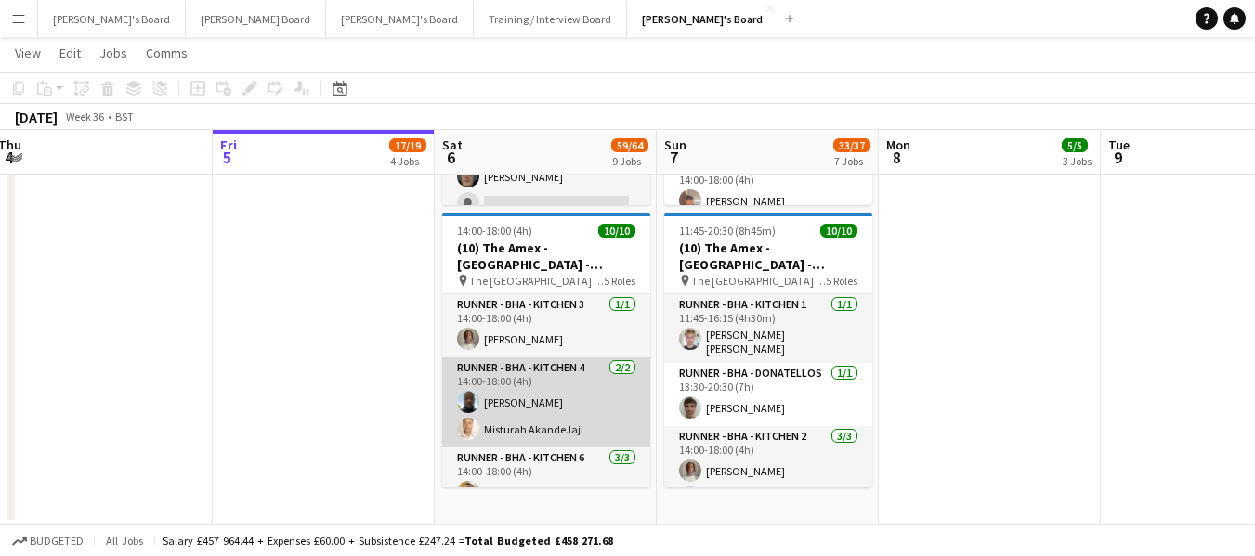
click at [534, 363] on app-card-role "Runner - BHA - Kitchen 4 [DATE] 14:00-18:00 (4h) [PERSON_NAME]" at bounding box center [546, 403] width 208 height 90
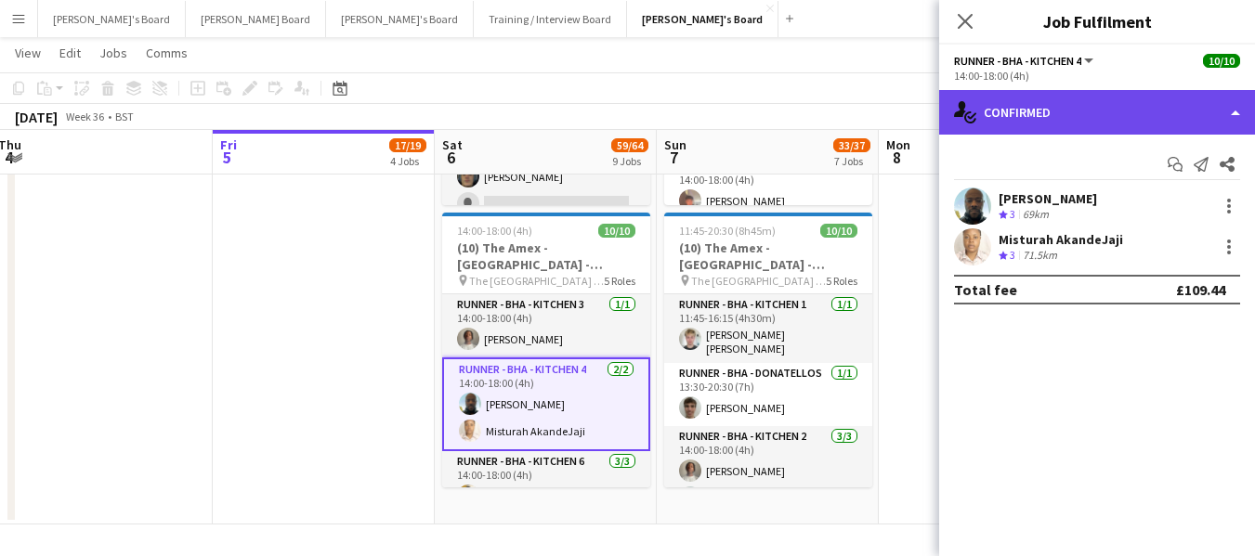
click at [1106, 117] on div "single-neutral-actions-check-2 Confirmed" at bounding box center [1097, 112] width 316 height 45
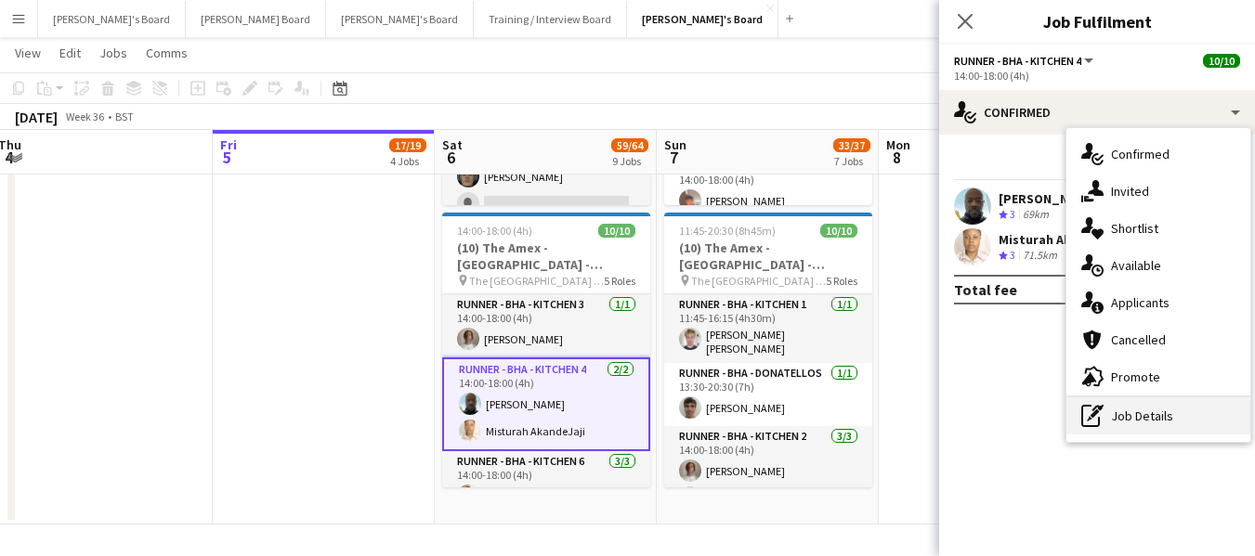
click at [1123, 416] on div "pen-write Job Details" at bounding box center [1159, 416] width 184 height 37
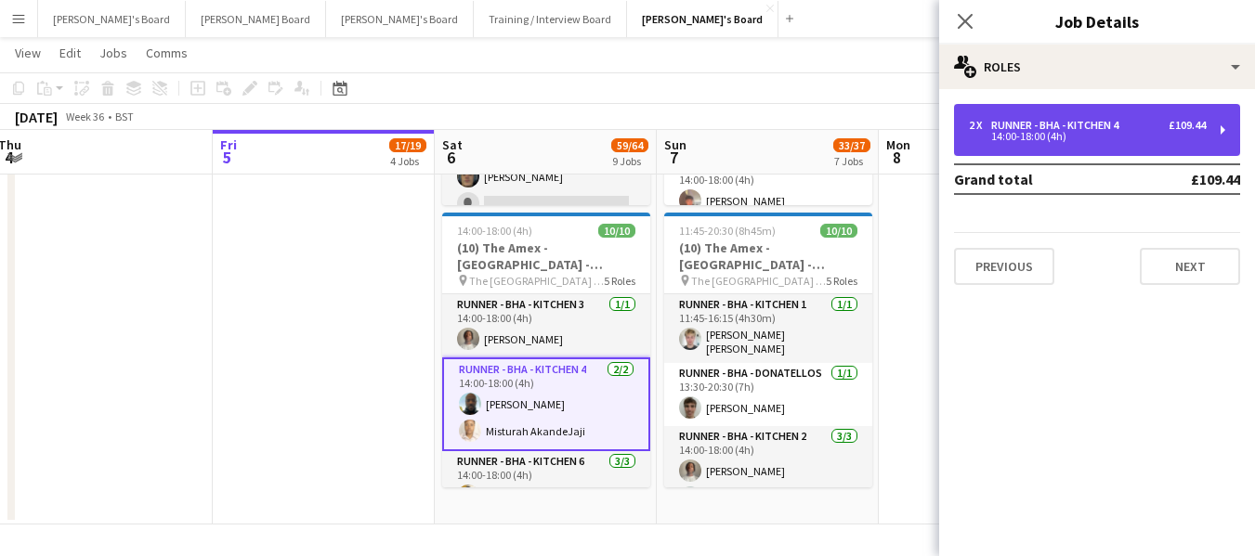
click at [1111, 150] on div "2 x Runner - BHA - Kitchen 4 £109.44 14:00-18:00 (4h)" at bounding box center [1097, 130] width 286 height 52
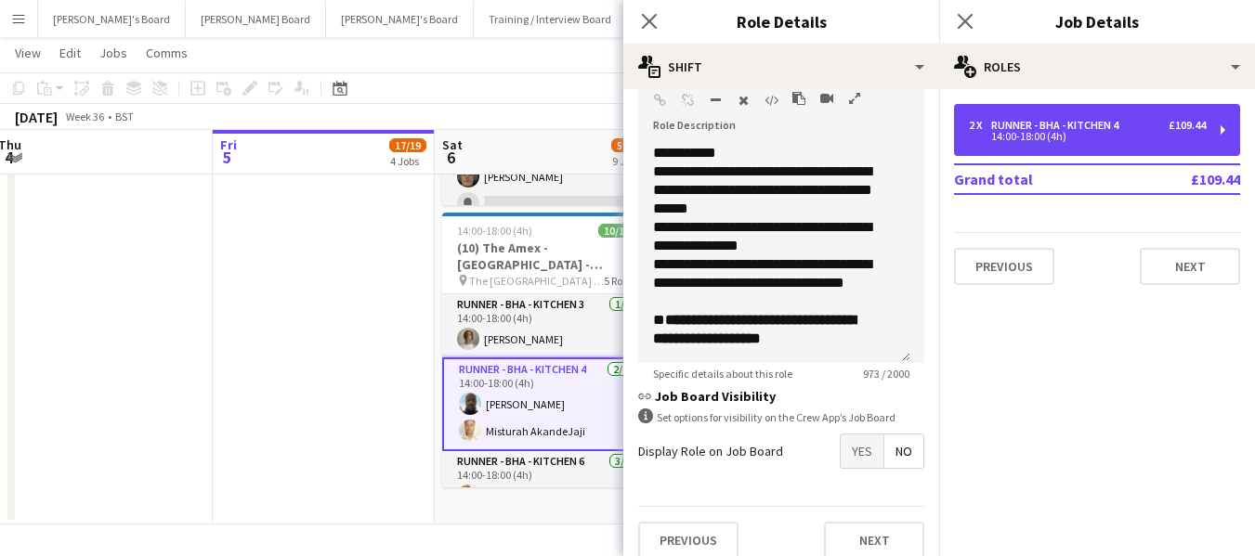
scroll to position [607, 0]
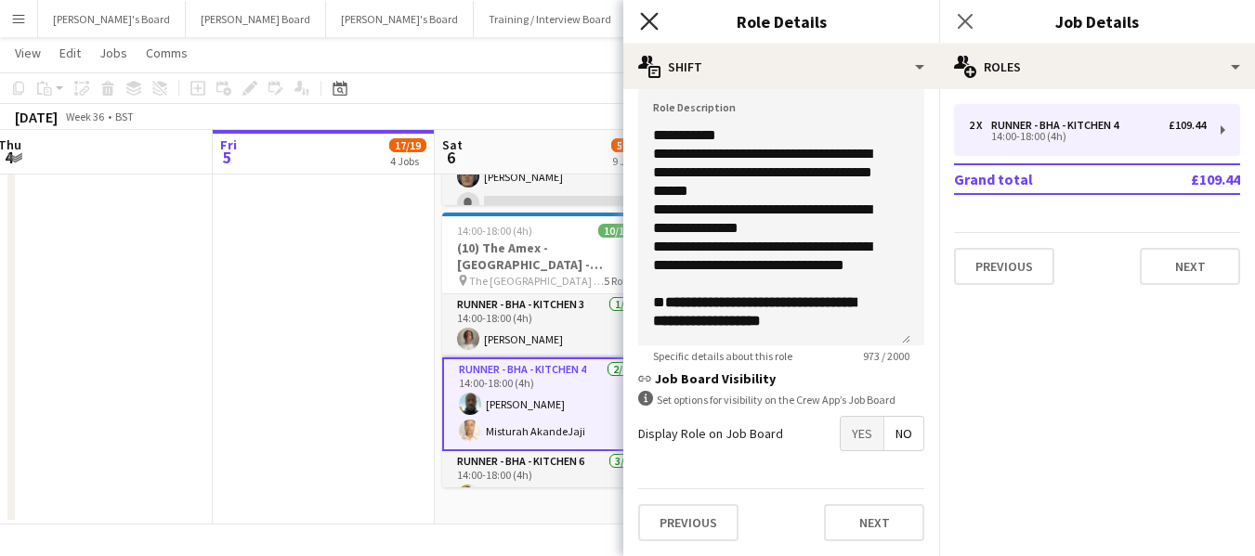
click at [651, 29] on icon "Close pop-in" at bounding box center [649, 21] width 18 height 18
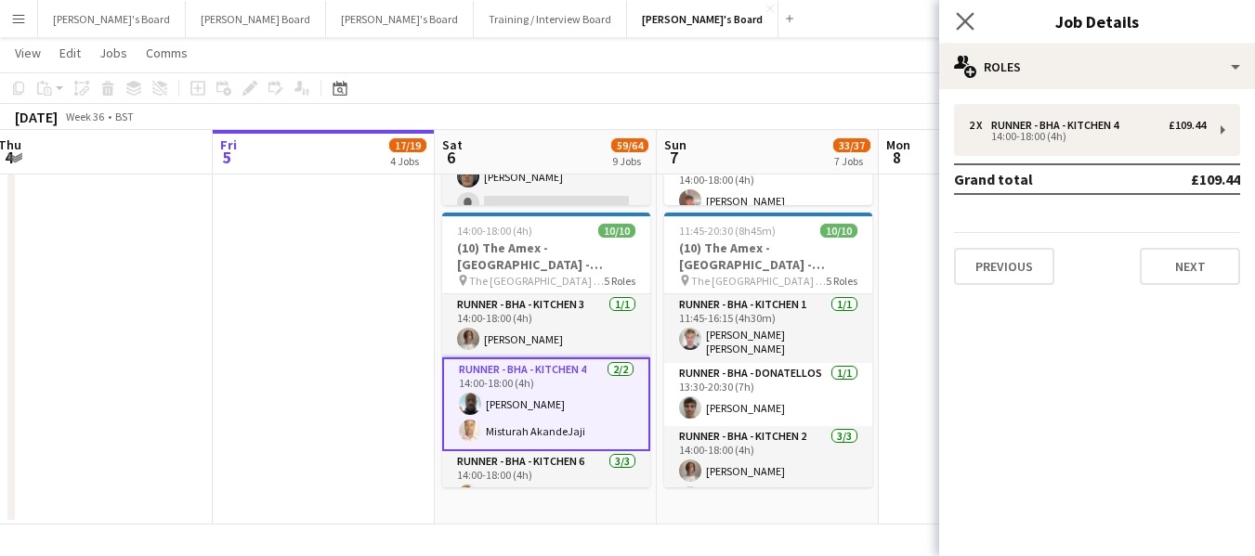
click at [961, 15] on icon "Close pop-in" at bounding box center [965, 21] width 18 height 18
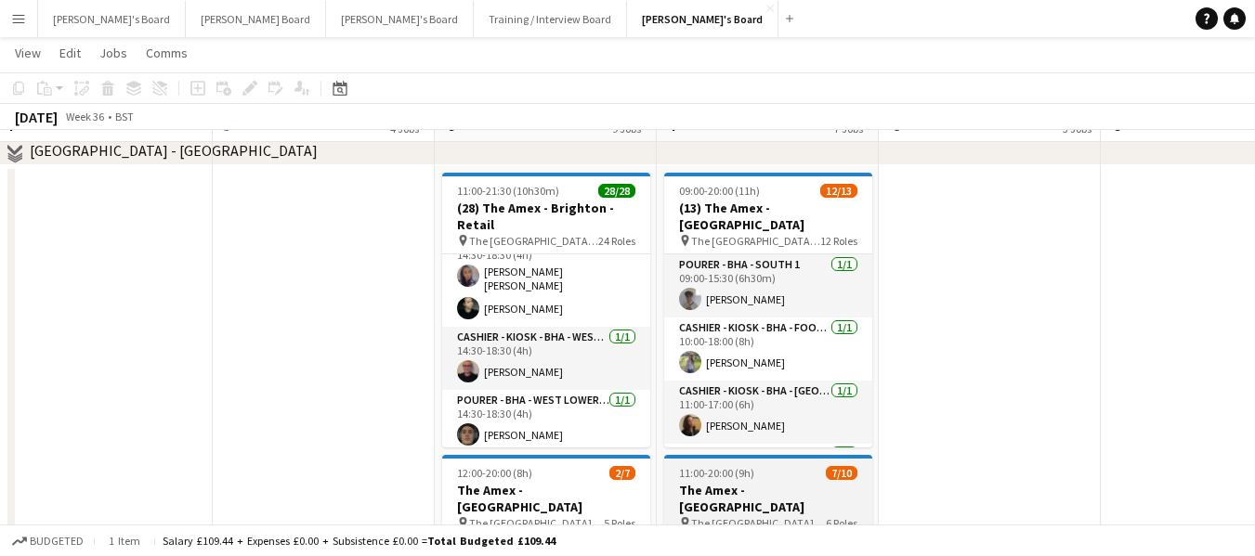
scroll to position [2179, 0]
